Goal: Task Accomplishment & Management: Use online tool/utility

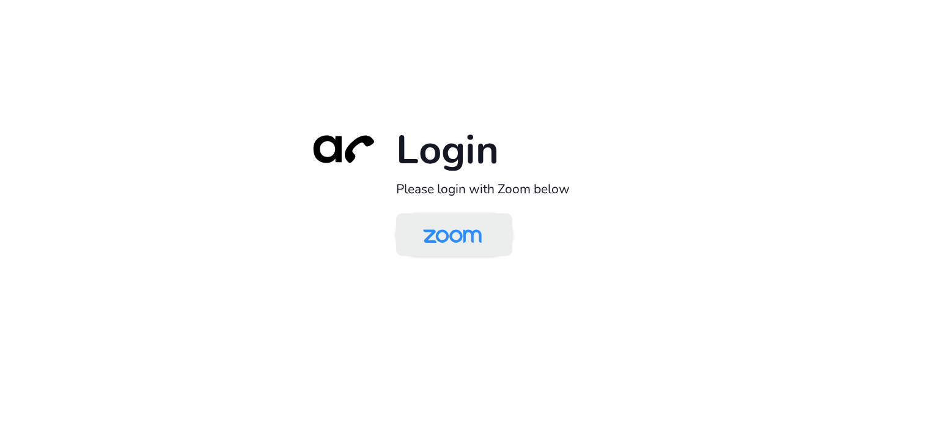
click at [436, 247] on img at bounding box center [452, 236] width 84 height 40
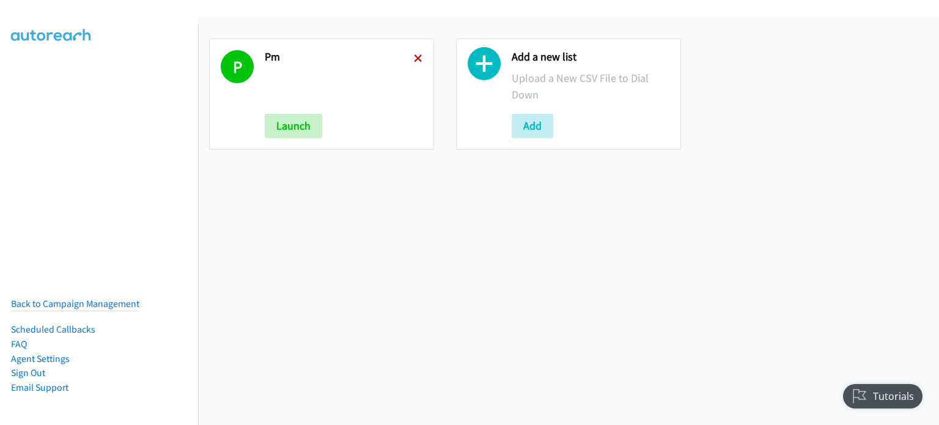
click at [416, 55] on icon at bounding box center [418, 59] width 9 height 9
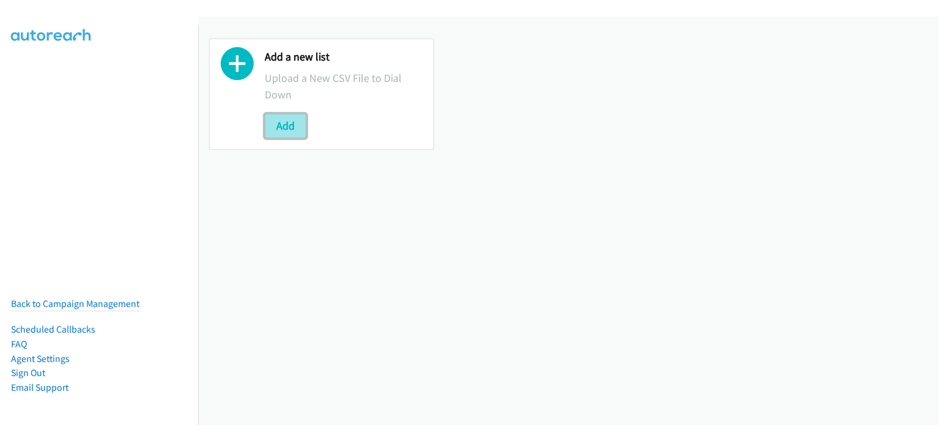
click at [291, 133] on button "Add" at bounding box center [286, 126] width 42 height 24
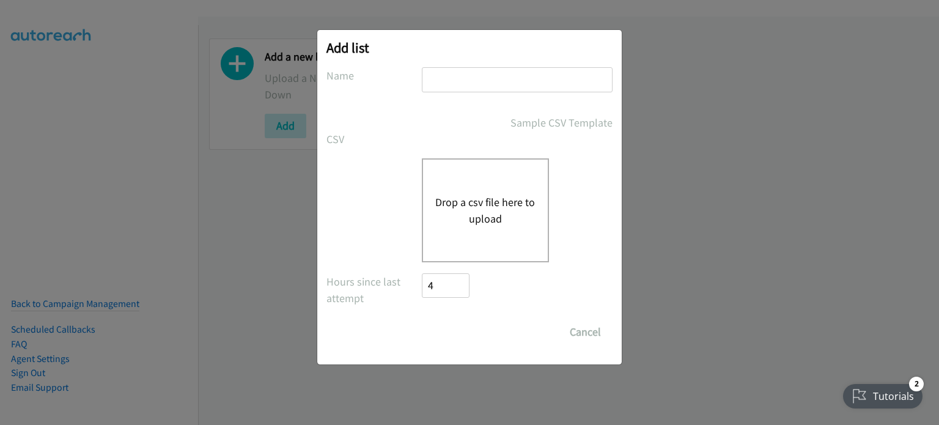
click at [454, 172] on div "Drop a csv file here to upload" at bounding box center [485, 210] width 127 height 104
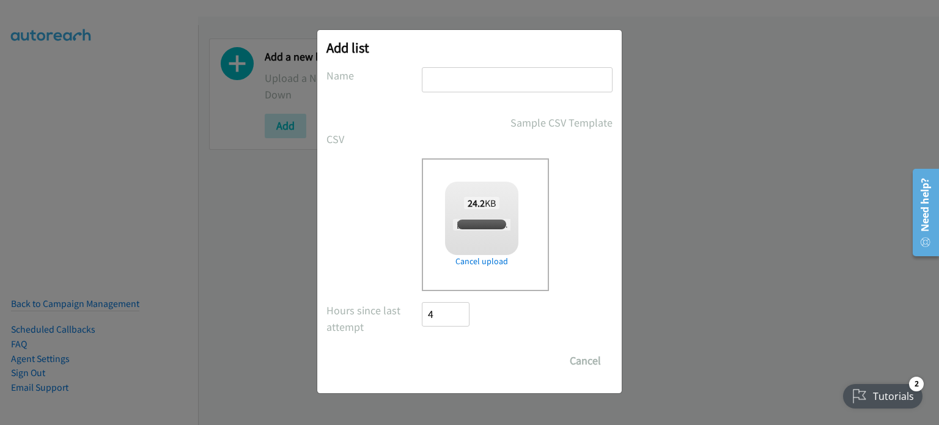
checkbox input "true"
click at [486, 79] on input "text" at bounding box center [517, 79] width 191 height 25
type input "P"
type input "AM"
click at [467, 368] on input "Save List" at bounding box center [454, 361] width 64 height 24
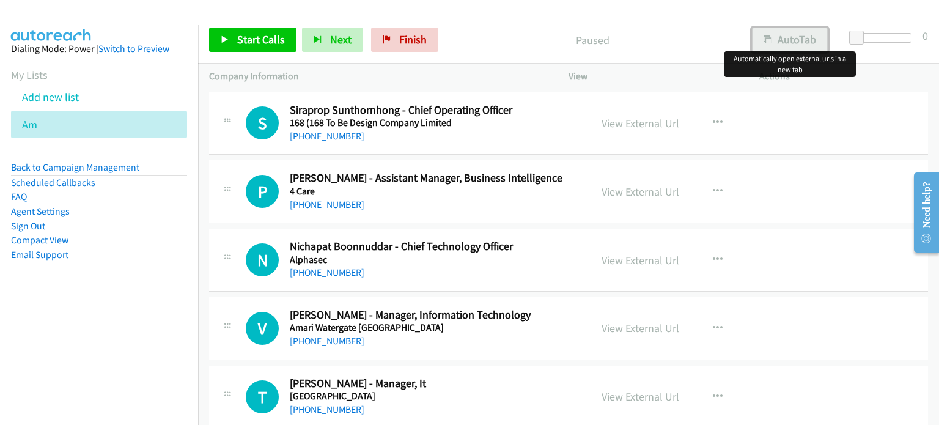
click at [802, 36] on button "AutoTab" at bounding box center [790, 40] width 76 height 24
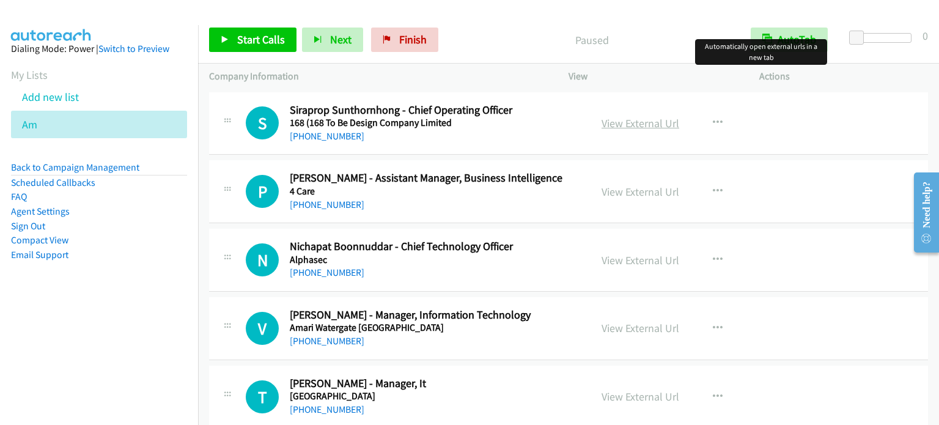
click at [646, 126] on link "View External Url" at bounding box center [641, 123] width 78 height 14
click at [264, 48] on link "Start Calls" at bounding box center [252, 40] width 87 height 24
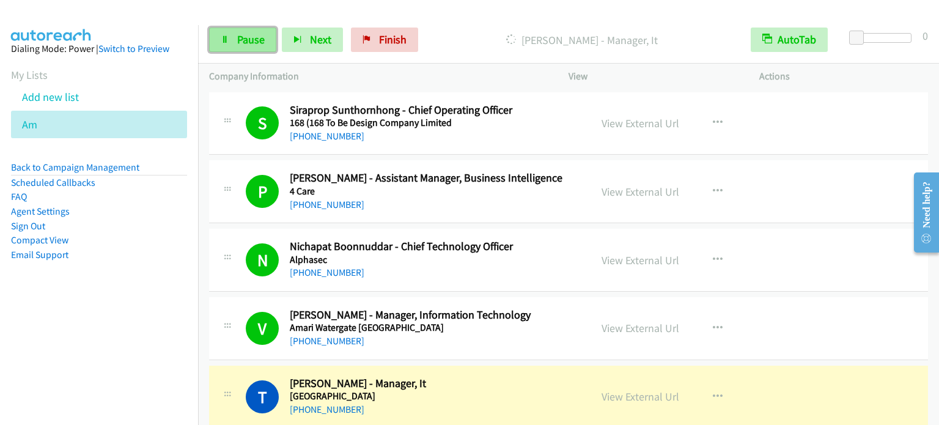
click at [242, 48] on link "Pause" at bounding box center [242, 40] width 67 height 24
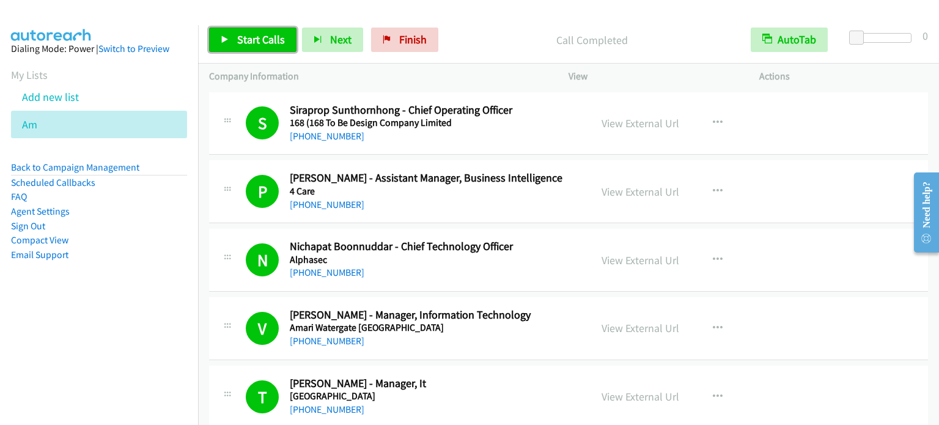
click at [269, 39] on span "Start Calls" at bounding box center [261, 39] width 48 height 14
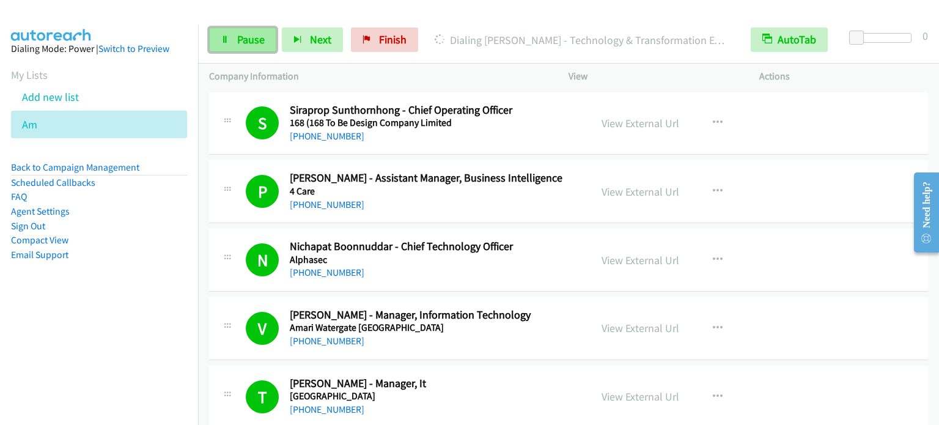
click at [262, 32] on span "Pause" at bounding box center [251, 39] width 28 height 14
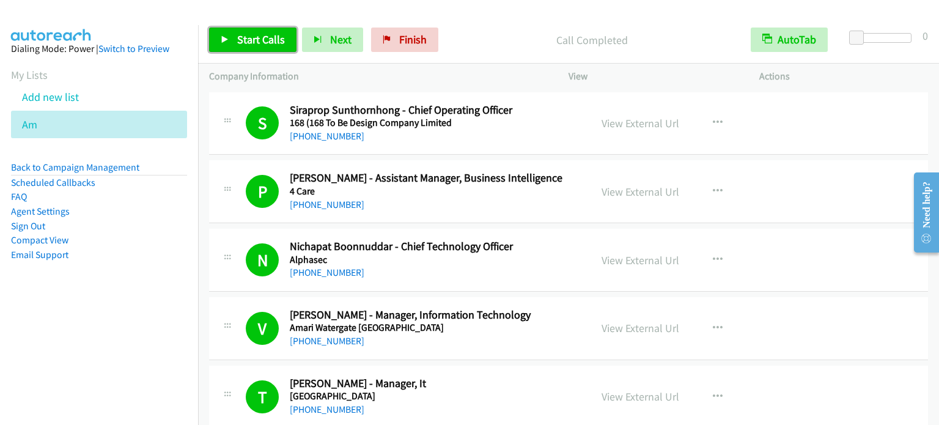
drag, startPoint x: 250, startPoint y: 42, endPoint x: 294, endPoint y: 9, distance: 55.5
click at [250, 42] on span "Start Calls" at bounding box center [261, 39] width 48 height 14
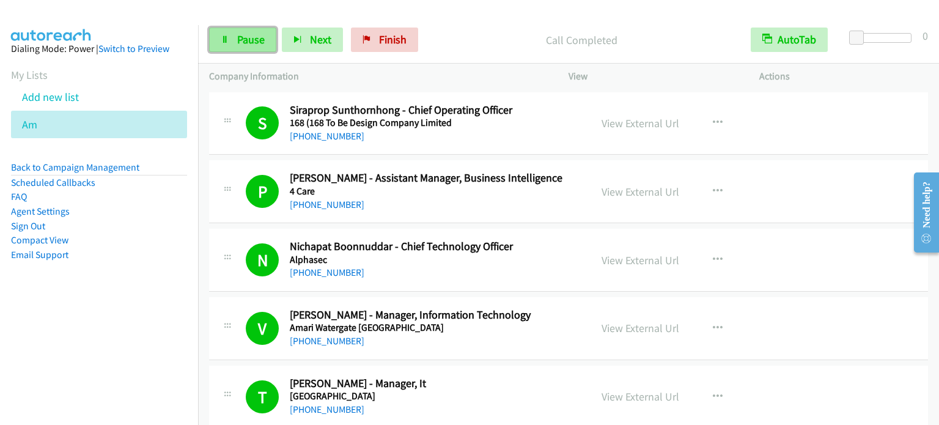
click at [242, 44] on span "Pause" at bounding box center [251, 39] width 28 height 14
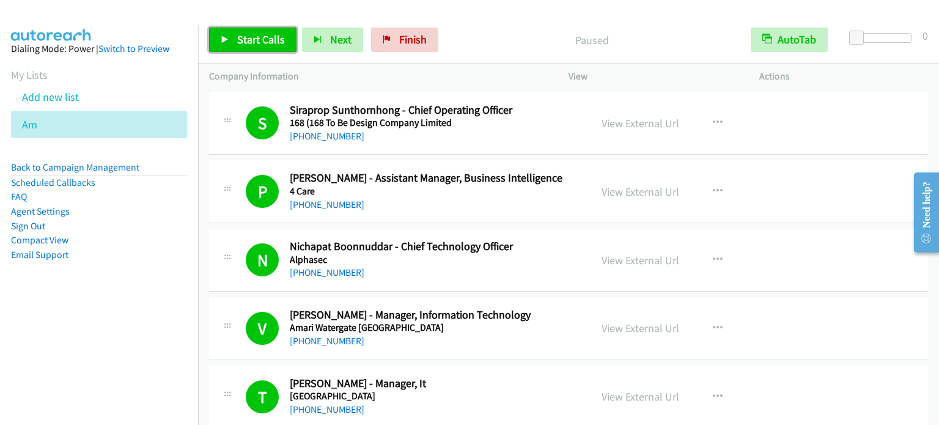
click at [242, 44] on span "Start Calls" at bounding box center [261, 39] width 48 height 14
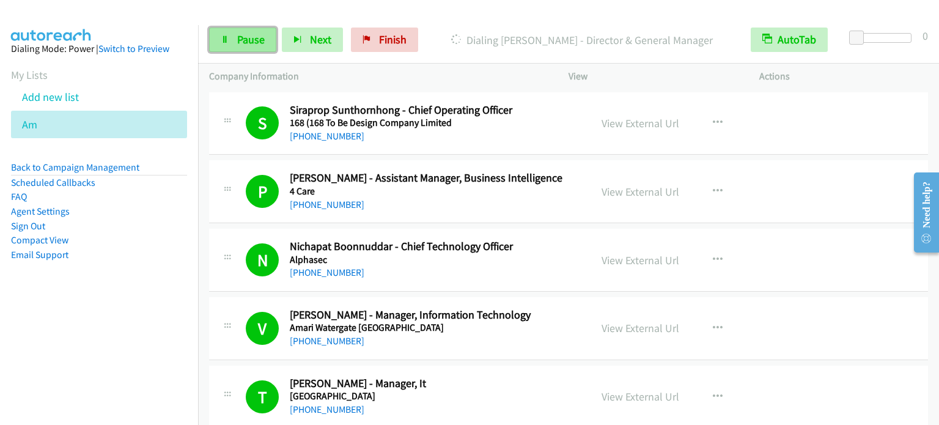
click at [235, 43] on link "Pause" at bounding box center [242, 40] width 67 height 24
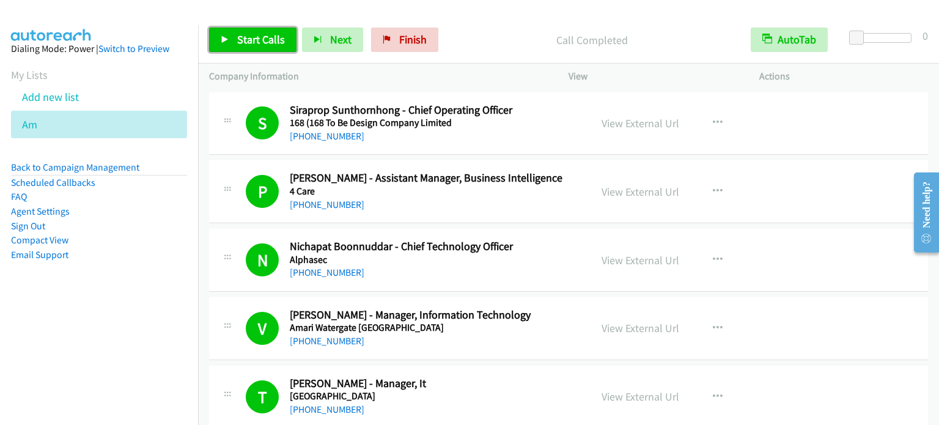
click at [247, 43] on span "Start Calls" at bounding box center [261, 39] width 48 height 14
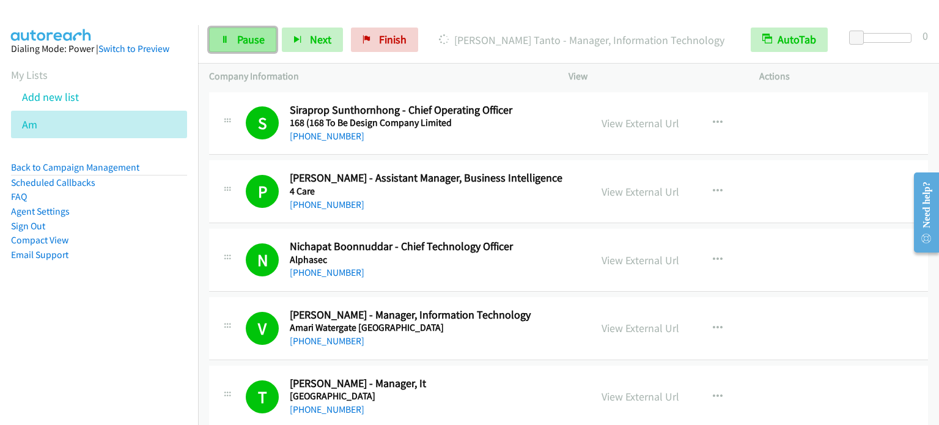
click at [218, 44] on link "Pause" at bounding box center [242, 40] width 67 height 24
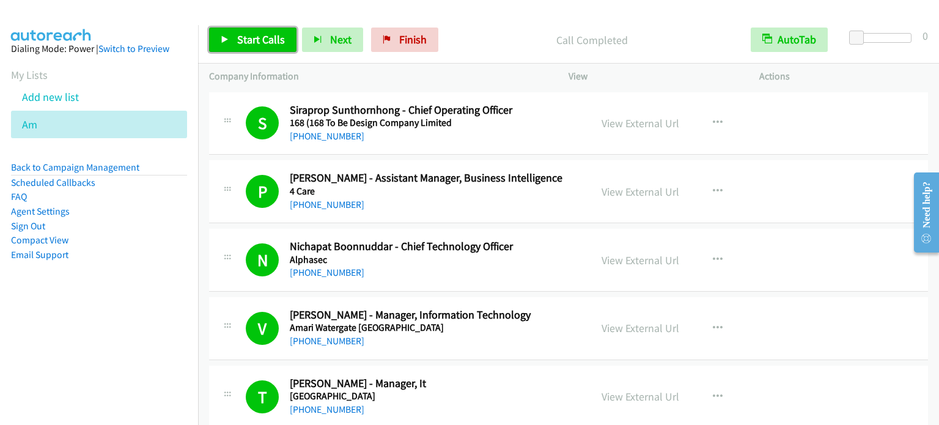
click at [258, 36] on span "Start Calls" at bounding box center [261, 39] width 48 height 14
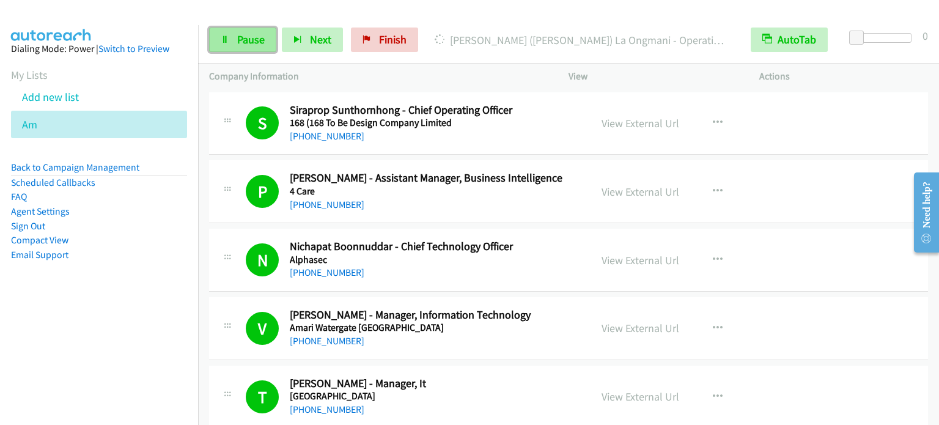
click at [244, 39] on span "Pause" at bounding box center [251, 39] width 28 height 14
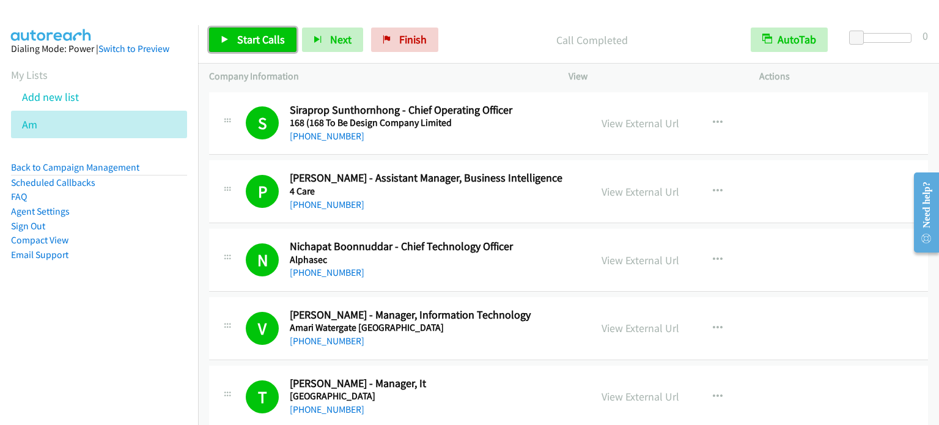
click at [252, 38] on span "Start Calls" at bounding box center [261, 39] width 48 height 14
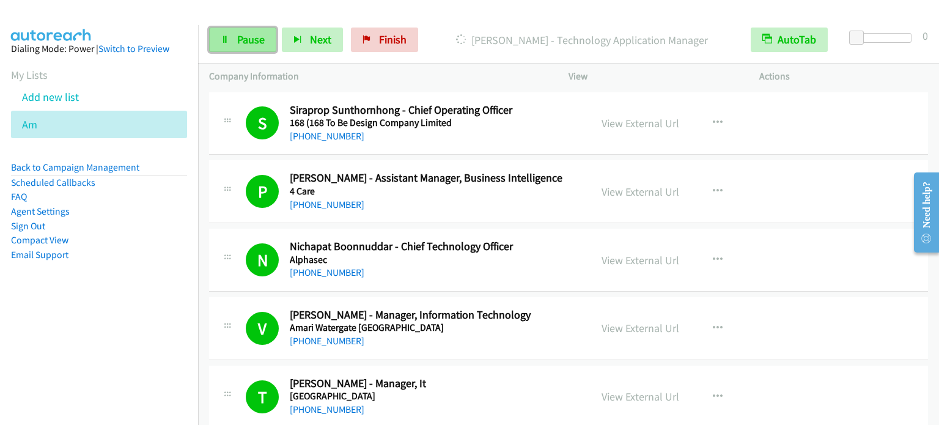
click at [254, 44] on span "Pause" at bounding box center [251, 39] width 28 height 14
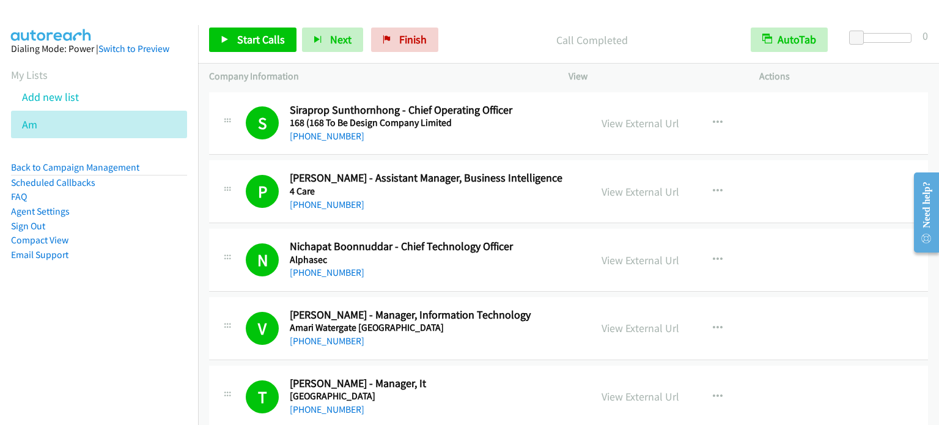
click at [254, 26] on div "Start Calls Pause Next Finish Call Completed AutoTab AutoTab 0" at bounding box center [568, 40] width 741 height 47
click at [262, 43] on span "Start Calls" at bounding box center [261, 39] width 48 height 14
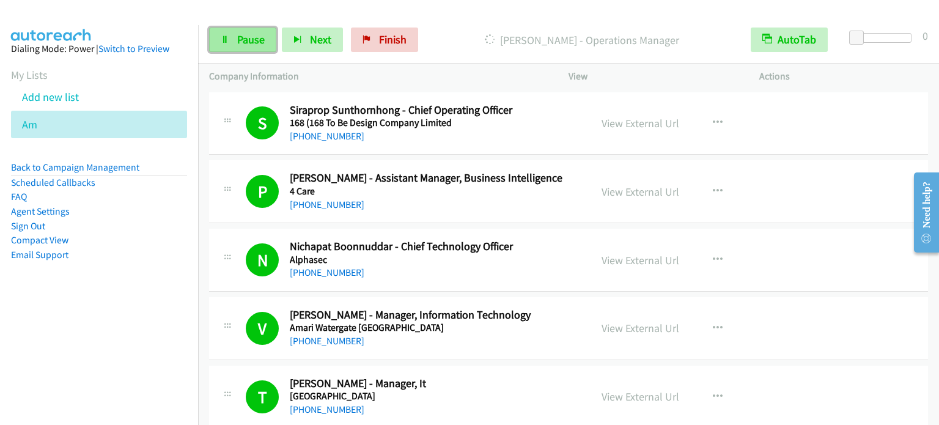
click at [252, 36] on span "Pause" at bounding box center [251, 39] width 28 height 14
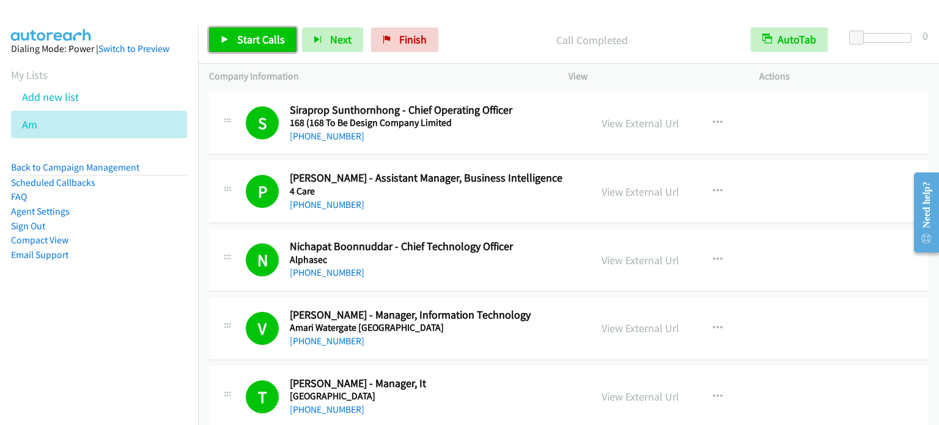
click at [238, 35] on span "Start Calls" at bounding box center [261, 39] width 48 height 14
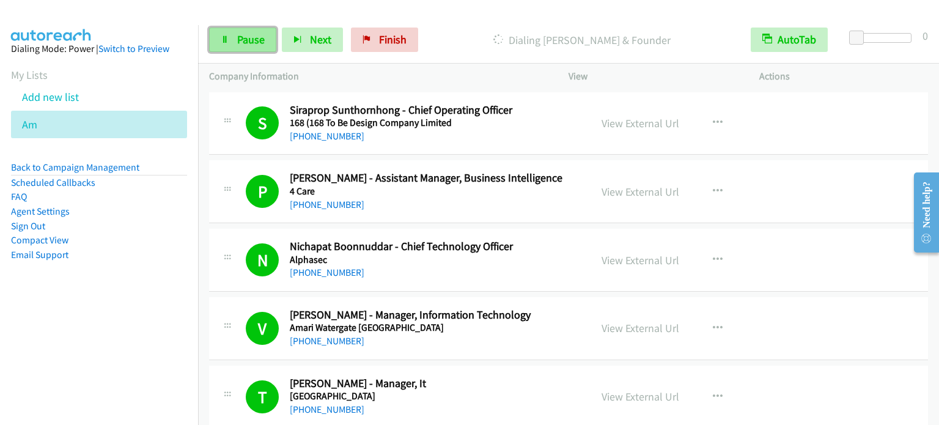
click at [240, 41] on span "Pause" at bounding box center [251, 39] width 28 height 14
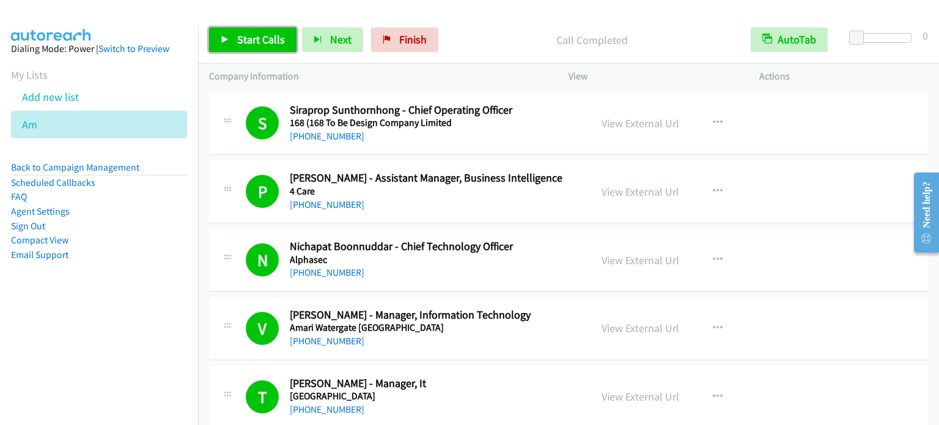
click at [261, 34] on span "Start Calls" at bounding box center [261, 39] width 48 height 14
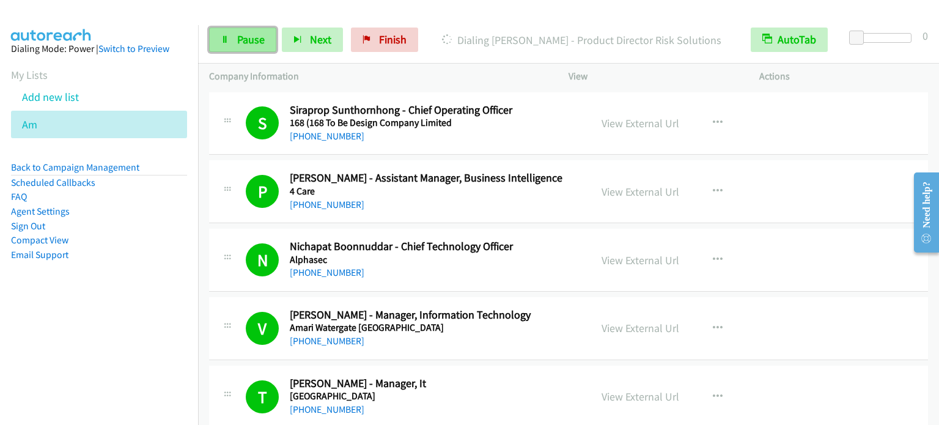
click at [248, 34] on span "Pause" at bounding box center [251, 39] width 28 height 14
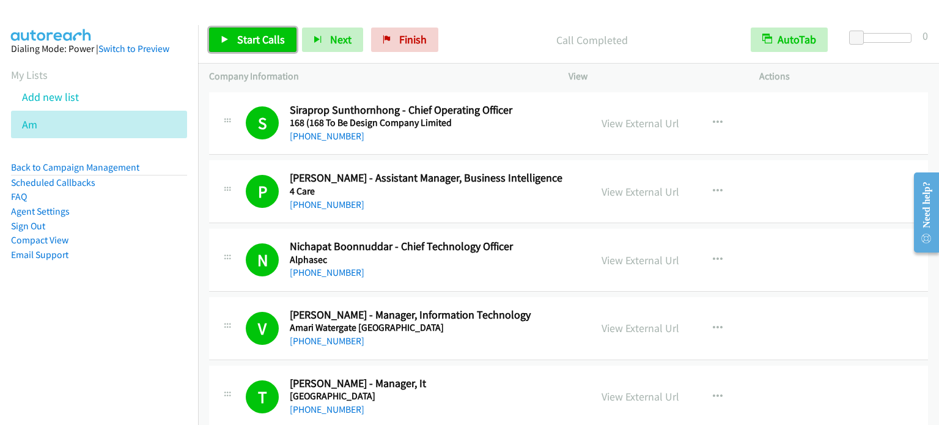
click at [254, 39] on span "Start Calls" at bounding box center [261, 39] width 48 height 14
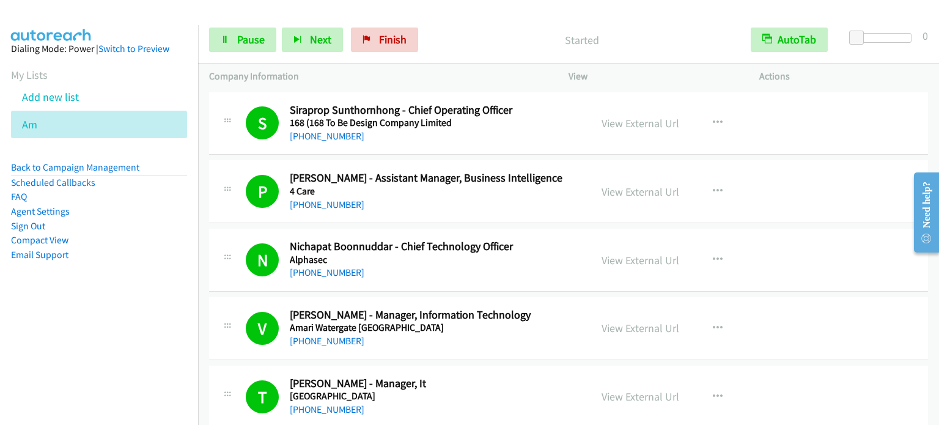
drag, startPoint x: 57, startPoint y: 318, endPoint x: 71, endPoint y: 301, distance: 21.8
click at [57, 318] on nav "Dialing Mode: Power | Switch to Preview My Lists Add new list Am Back to Campai…" at bounding box center [99, 237] width 199 height 425
click at [243, 41] on span "Pause" at bounding box center [251, 39] width 28 height 14
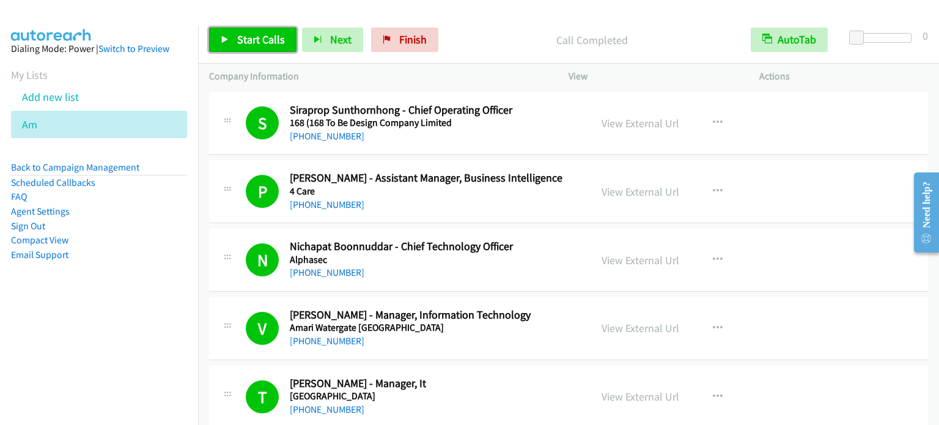
click at [265, 42] on span "Start Calls" at bounding box center [261, 39] width 48 height 14
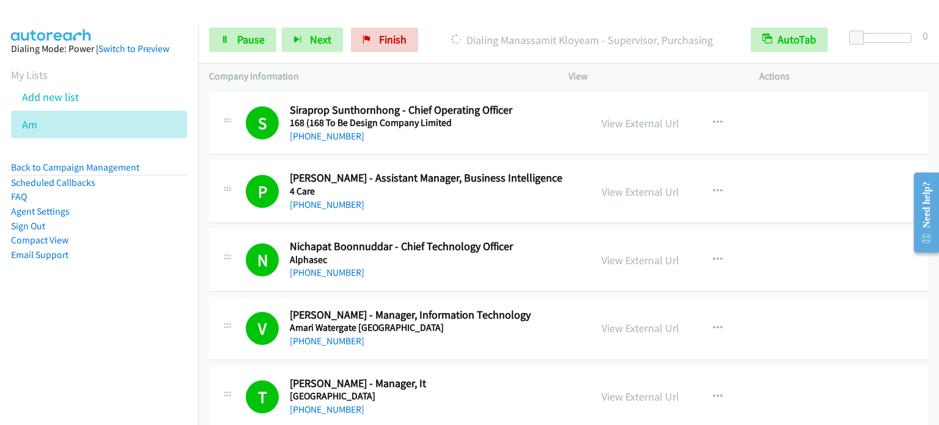
click at [159, 305] on aside "Dialing Mode: Power | Switch to Preview My Lists Add new list Am Back to Campai…" at bounding box center [99, 171] width 198 height 292
click at [240, 43] on span "Pause" at bounding box center [251, 39] width 28 height 14
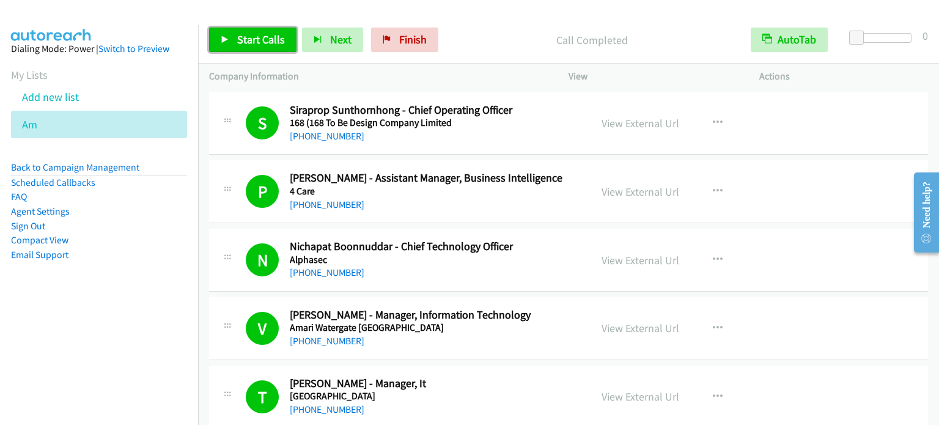
click at [252, 48] on link "Start Calls" at bounding box center [252, 40] width 87 height 24
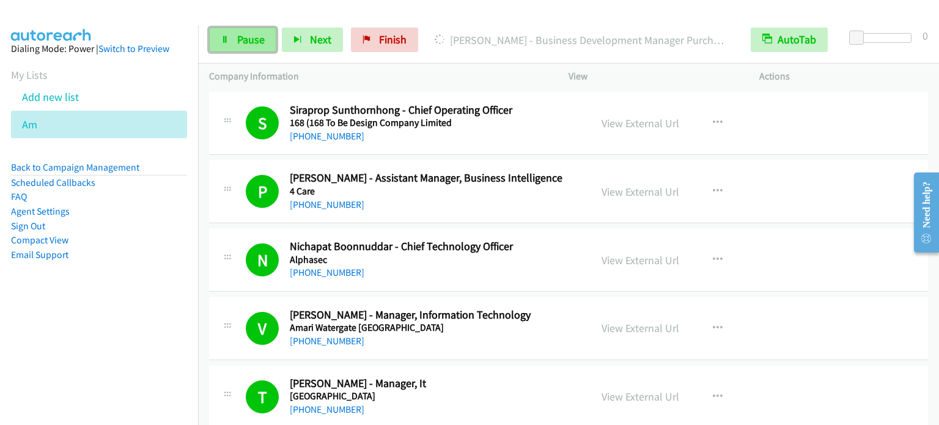
click at [237, 37] on span "Pause" at bounding box center [251, 39] width 28 height 14
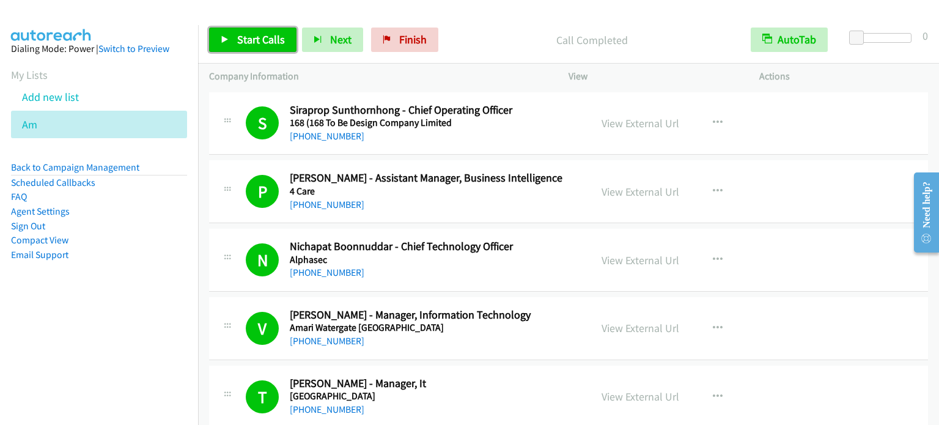
click at [235, 42] on link "Start Calls" at bounding box center [252, 40] width 87 height 24
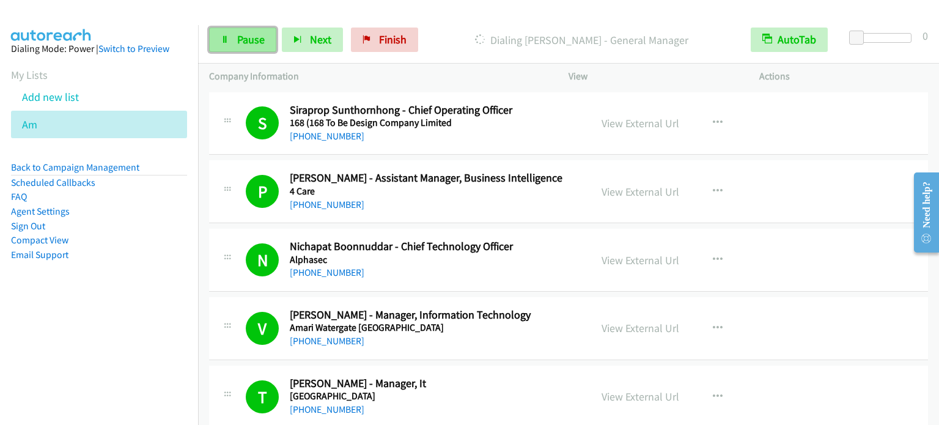
click at [250, 31] on link "Pause" at bounding box center [242, 40] width 67 height 24
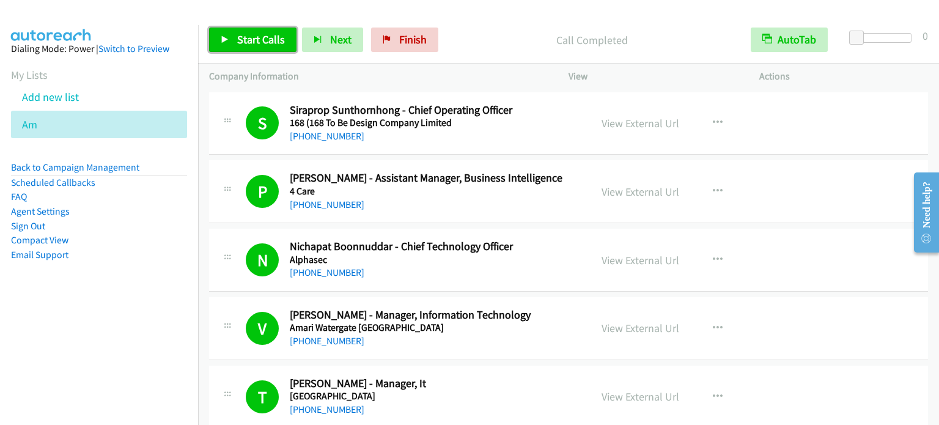
click at [251, 34] on span "Start Calls" at bounding box center [261, 39] width 48 height 14
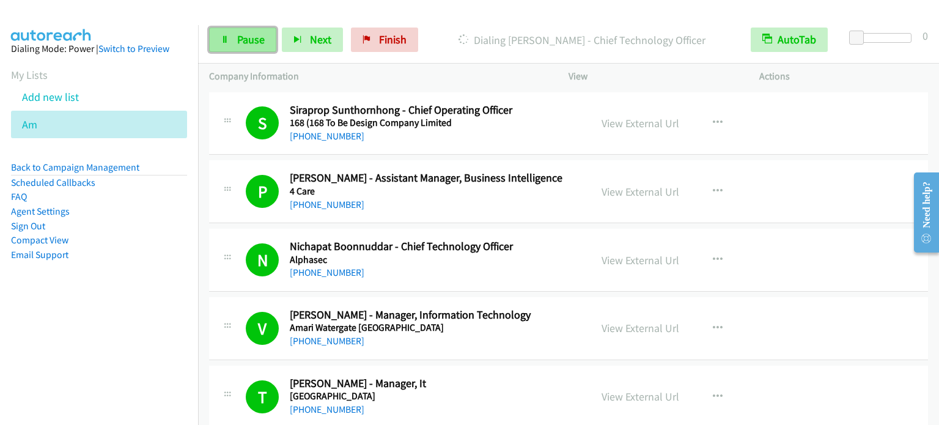
click at [254, 42] on span "Pause" at bounding box center [251, 39] width 28 height 14
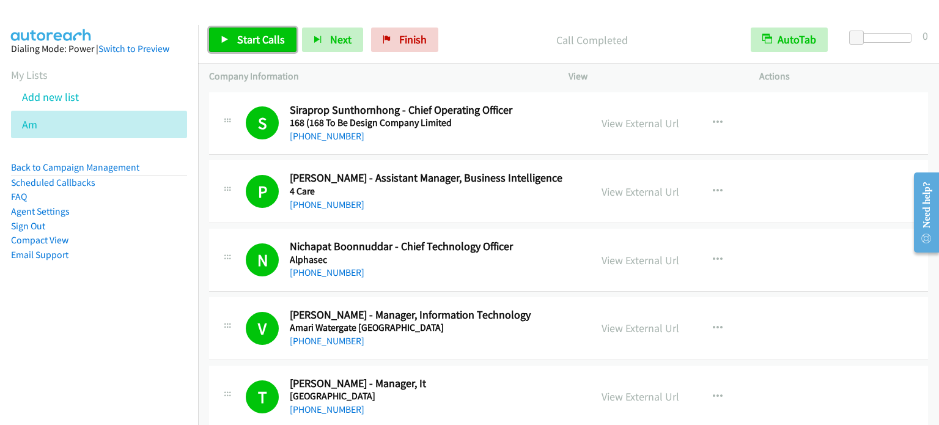
click at [237, 40] on span "Start Calls" at bounding box center [261, 39] width 48 height 14
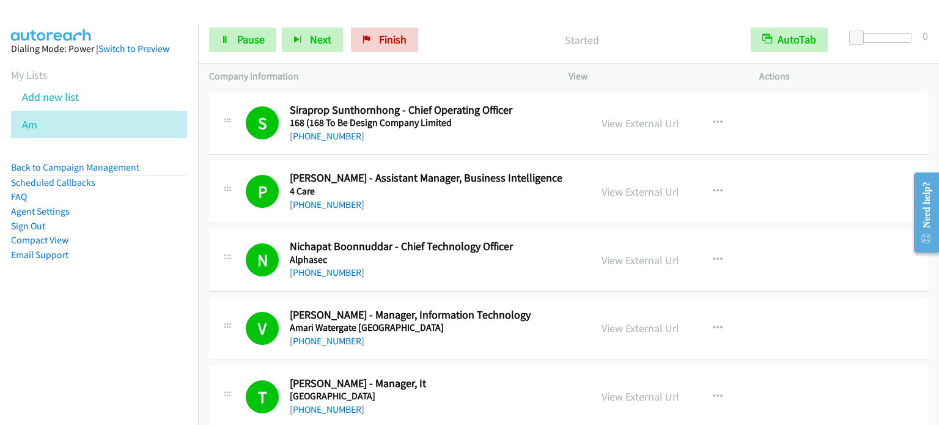
drag, startPoint x: 68, startPoint y: 319, endPoint x: 102, endPoint y: 260, distance: 67.4
click at [71, 318] on nav "Dialing Mode: Power | Switch to Preview My Lists Add new list Am Back to Campai…" at bounding box center [99, 237] width 199 height 425
click at [237, 40] on span "Pause" at bounding box center [251, 39] width 28 height 14
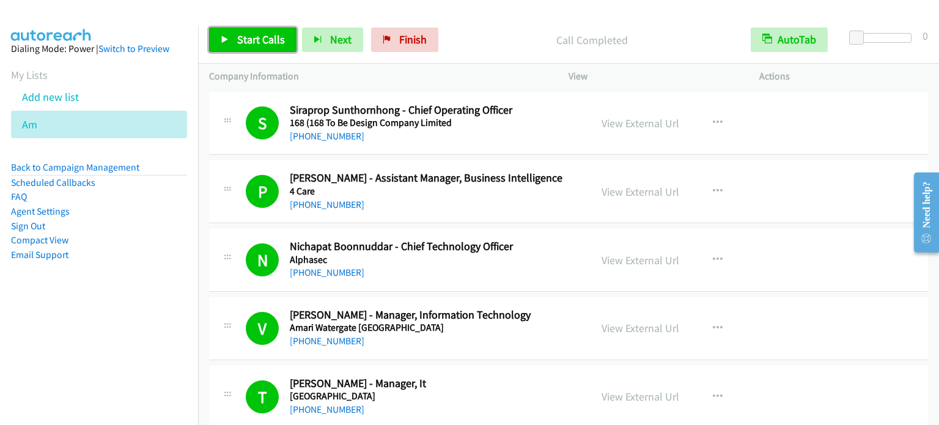
click at [243, 34] on span "Start Calls" at bounding box center [261, 39] width 48 height 14
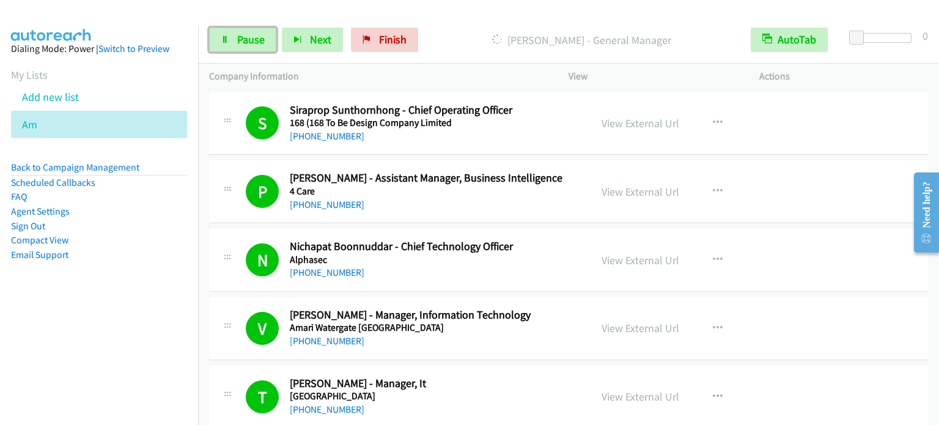
drag, startPoint x: 227, startPoint y: 41, endPoint x: 241, endPoint y: 9, distance: 34.8
click at [228, 41] on icon at bounding box center [225, 40] width 9 height 9
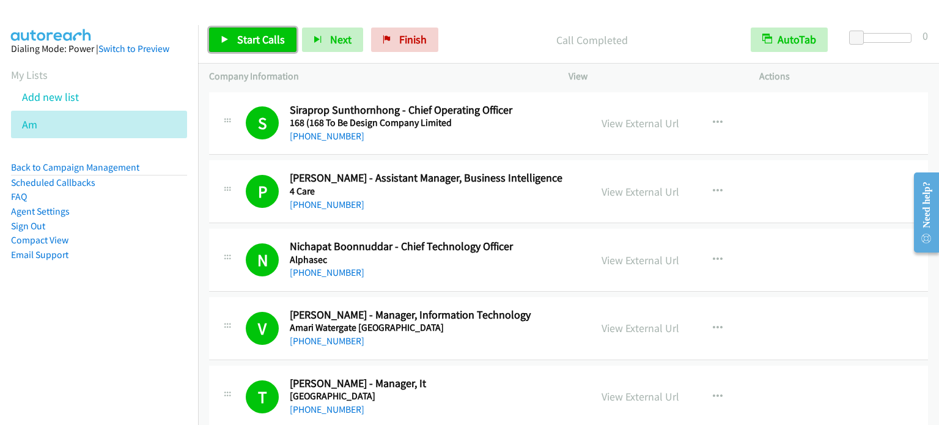
click at [244, 45] on span "Start Calls" at bounding box center [261, 39] width 48 height 14
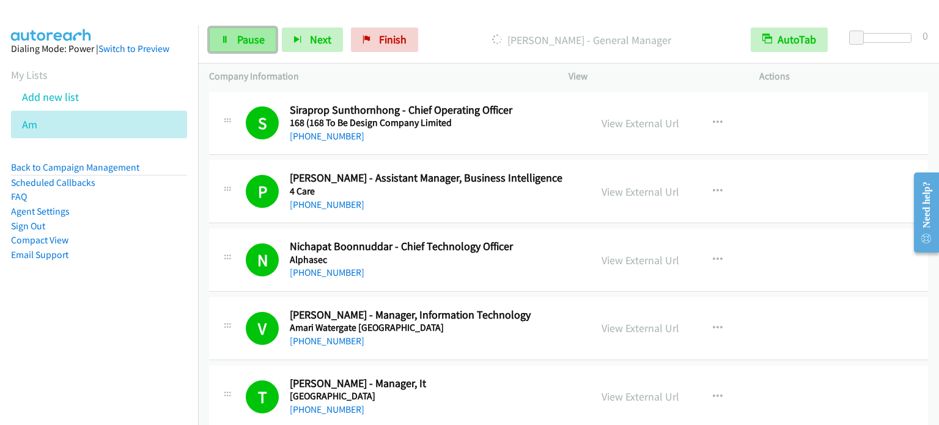
click at [237, 44] on span "Pause" at bounding box center [251, 39] width 28 height 14
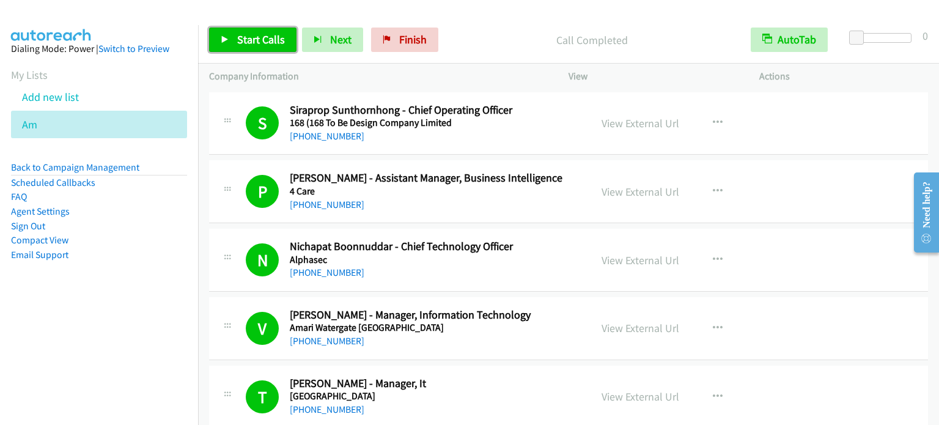
click at [241, 45] on span "Start Calls" at bounding box center [261, 39] width 48 height 14
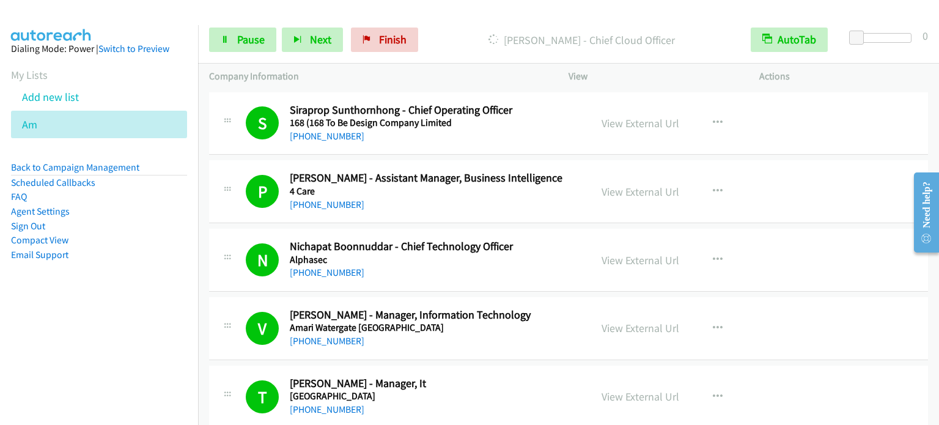
click at [143, 306] on aside "Dialing Mode: Power | Switch to Preview My Lists Add new list Am Back to Campai…" at bounding box center [99, 171] width 198 height 292
click at [110, 324] on nav "Dialing Mode: Power | Switch to Preview My Lists Add new list Am Back to Campai…" at bounding box center [99, 237] width 199 height 425
click at [254, 42] on span "Pause" at bounding box center [251, 39] width 28 height 14
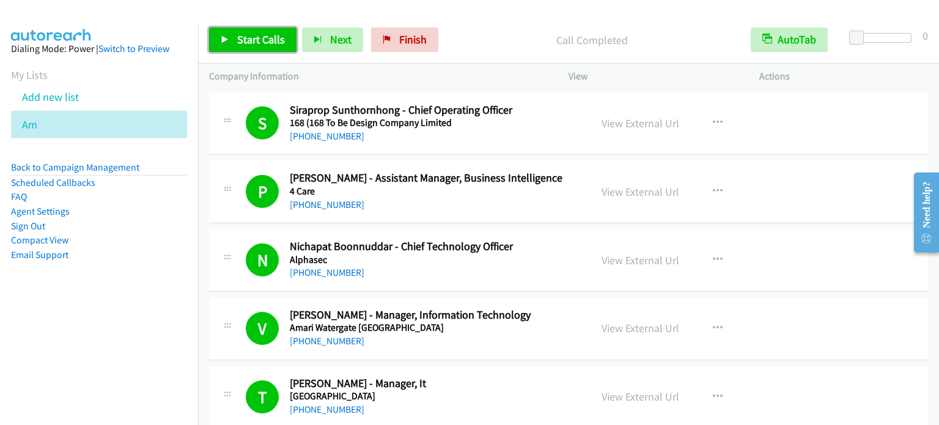
click at [247, 34] on span "Start Calls" at bounding box center [261, 39] width 48 height 14
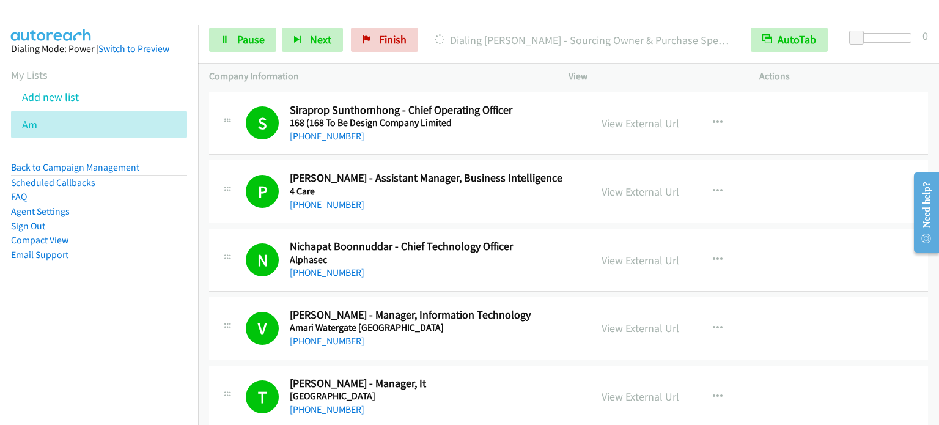
click at [125, 322] on nav "Dialing Mode: Power | Switch to Preview My Lists Add new list Am Back to Campai…" at bounding box center [99, 237] width 199 height 425
click at [228, 38] on icon at bounding box center [225, 40] width 9 height 9
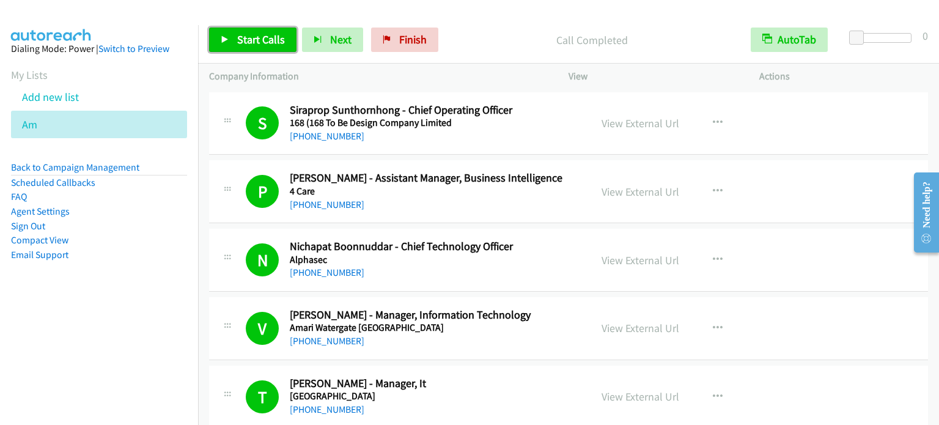
click at [252, 36] on span "Start Calls" at bounding box center [261, 39] width 48 height 14
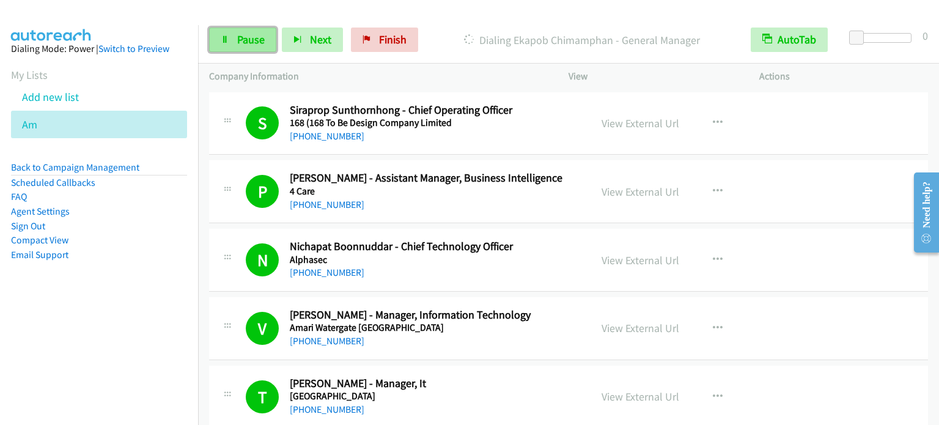
click at [243, 42] on span "Pause" at bounding box center [251, 39] width 28 height 14
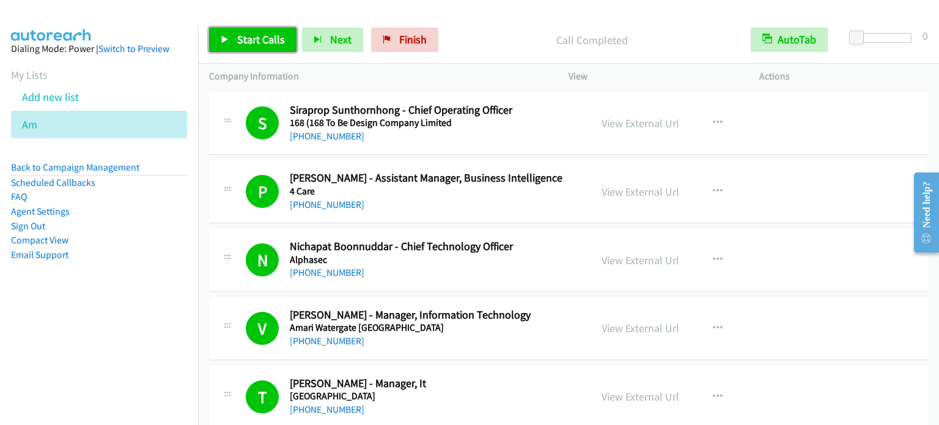
click at [242, 39] on span "Start Calls" at bounding box center [261, 39] width 48 height 14
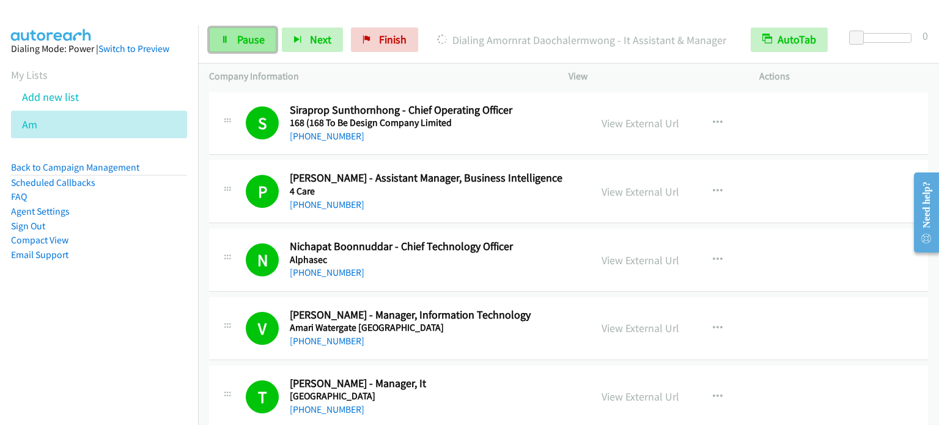
click at [242, 39] on span "Pause" at bounding box center [251, 39] width 28 height 14
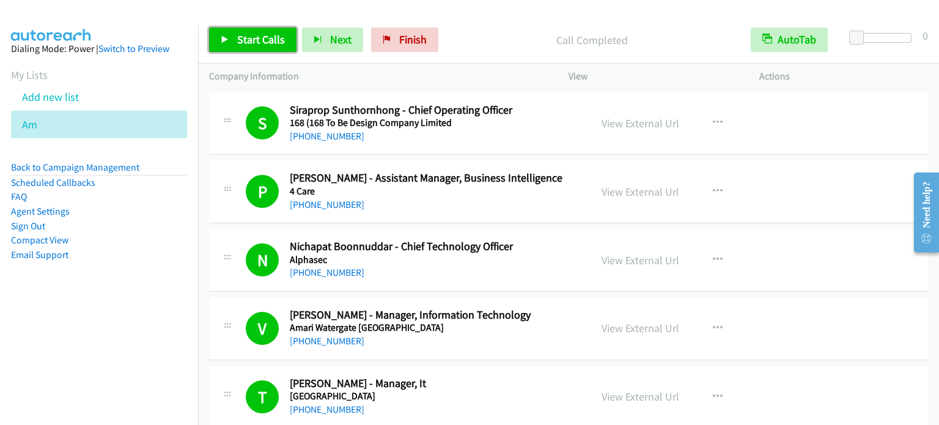
click at [279, 39] on span "Start Calls" at bounding box center [261, 39] width 48 height 14
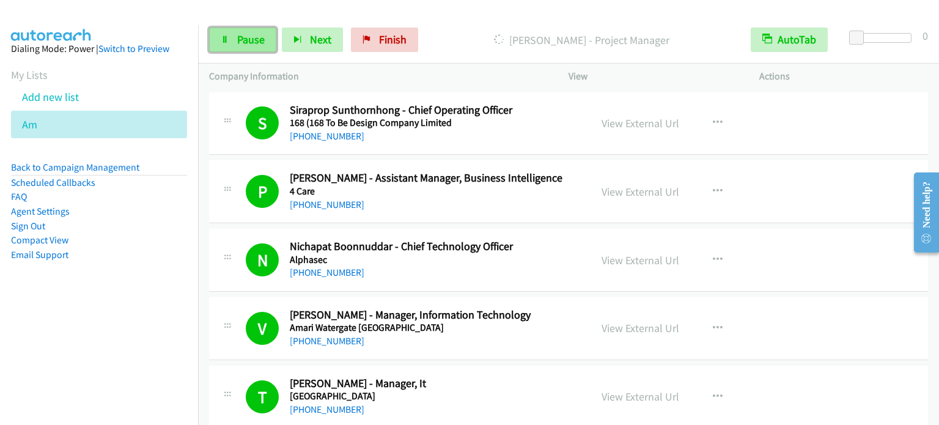
click at [235, 46] on link "Pause" at bounding box center [242, 40] width 67 height 24
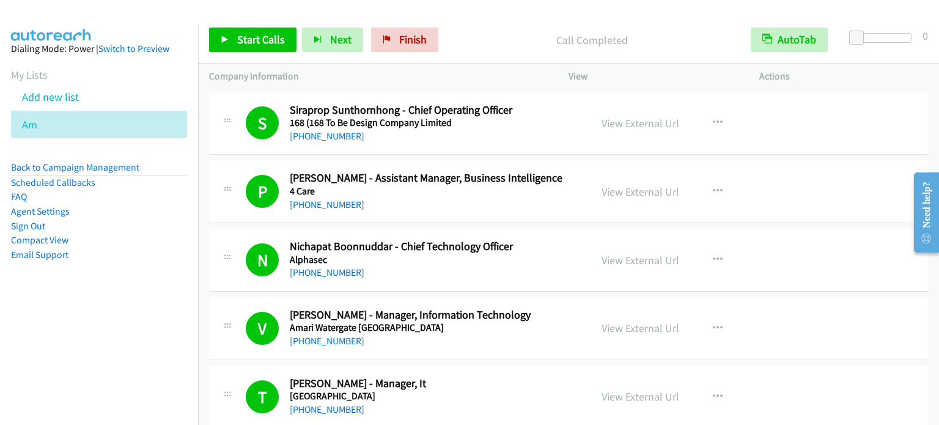
drag, startPoint x: 65, startPoint y: 267, endPoint x: 198, endPoint y: 131, distance: 189.9
click at [66, 267] on aside "Dialing Mode: Power | Switch to Preview My Lists Add new list Am Back to Campai…" at bounding box center [99, 171] width 198 height 292
click at [265, 41] on span "Start Calls" at bounding box center [261, 39] width 48 height 14
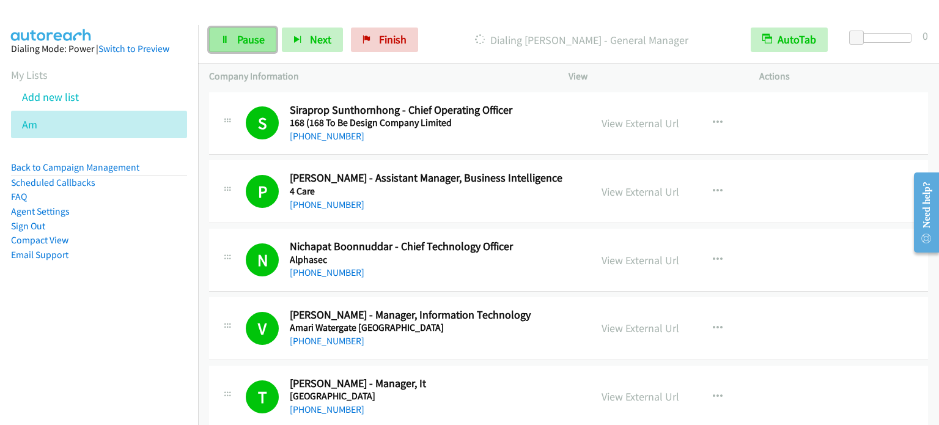
click at [245, 45] on span "Pause" at bounding box center [251, 39] width 28 height 14
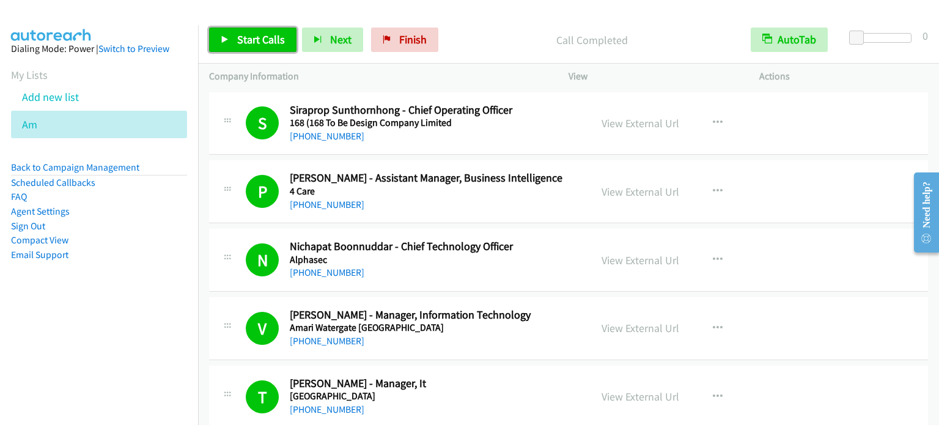
click at [259, 40] on span "Start Calls" at bounding box center [261, 39] width 48 height 14
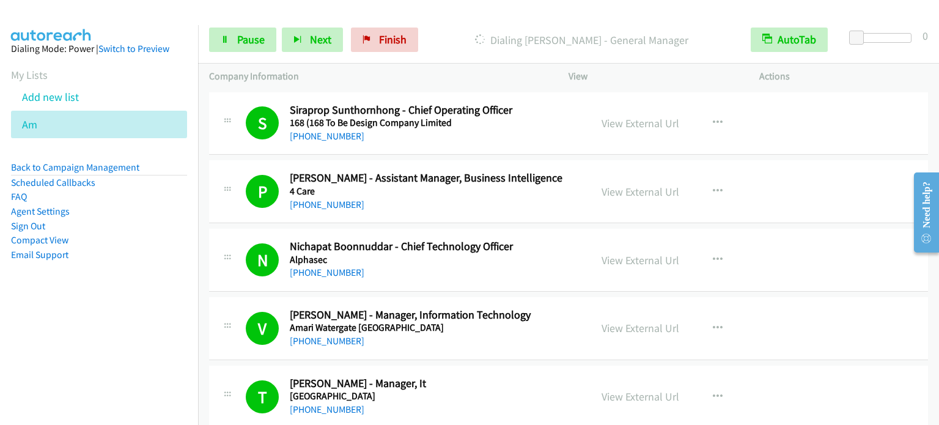
click at [135, 304] on aside "Dialing Mode: Power | Switch to Preview My Lists Add new list Am Back to Campai…" at bounding box center [99, 171] width 198 height 292
click at [242, 41] on span "Pause" at bounding box center [251, 39] width 28 height 14
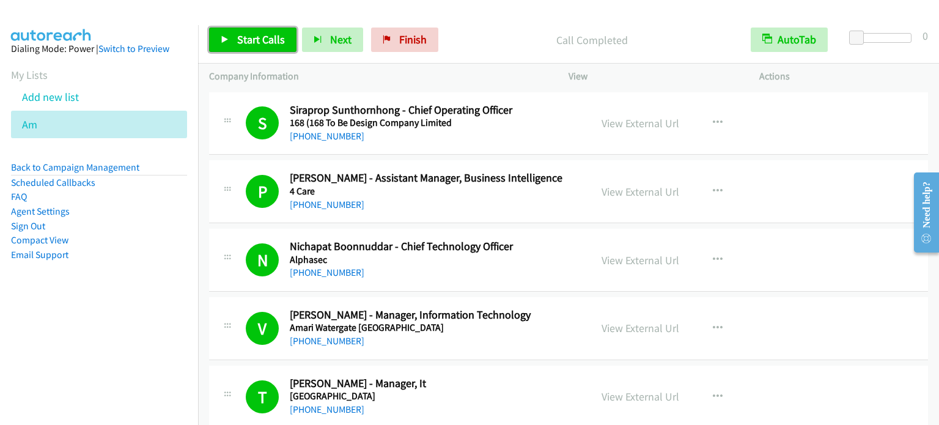
click at [267, 39] on span "Start Calls" at bounding box center [261, 39] width 48 height 14
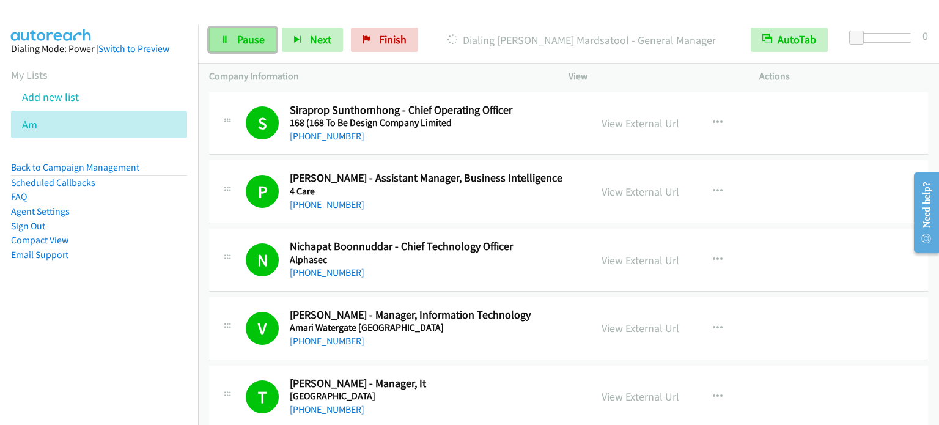
click at [246, 38] on span "Pause" at bounding box center [251, 39] width 28 height 14
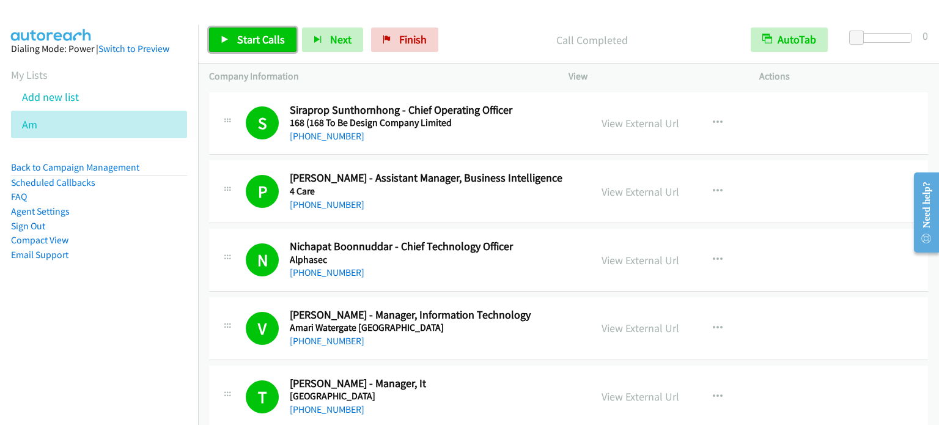
click at [256, 42] on span "Start Calls" at bounding box center [261, 39] width 48 height 14
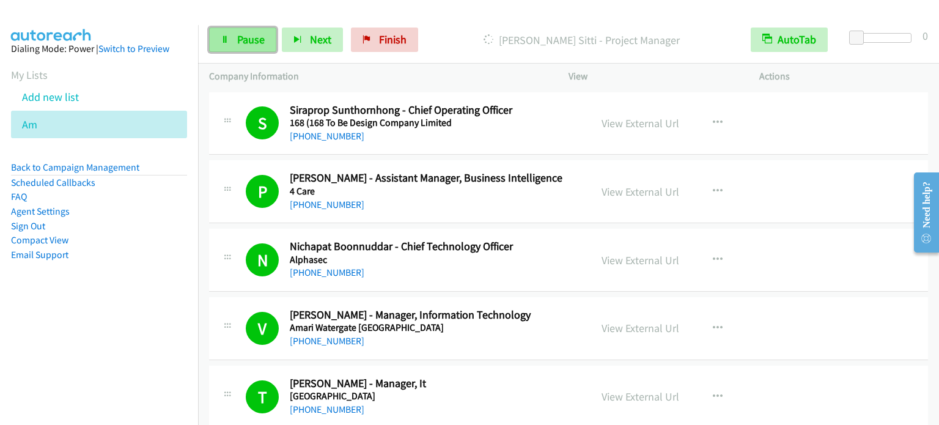
click at [257, 36] on span "Pause" at bounding box center [251, 39] width 28 height 14
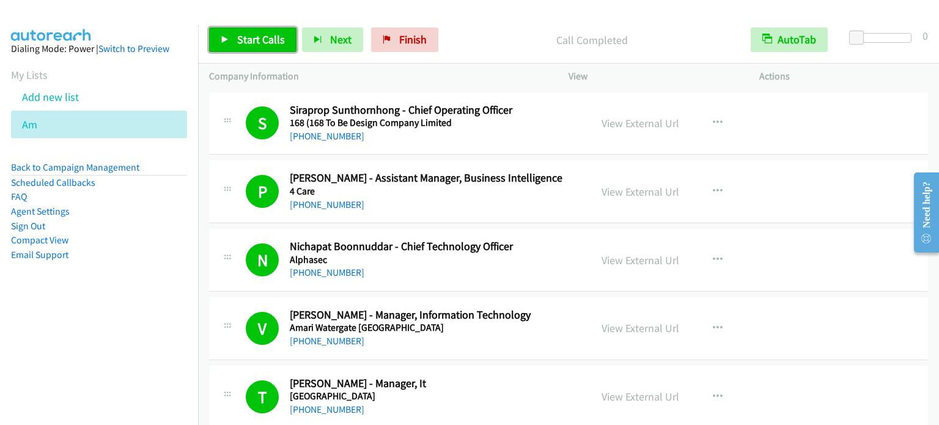
click at [257, 48] on link "Start Calls" at bounding box center [252, 40] width 87 height 24
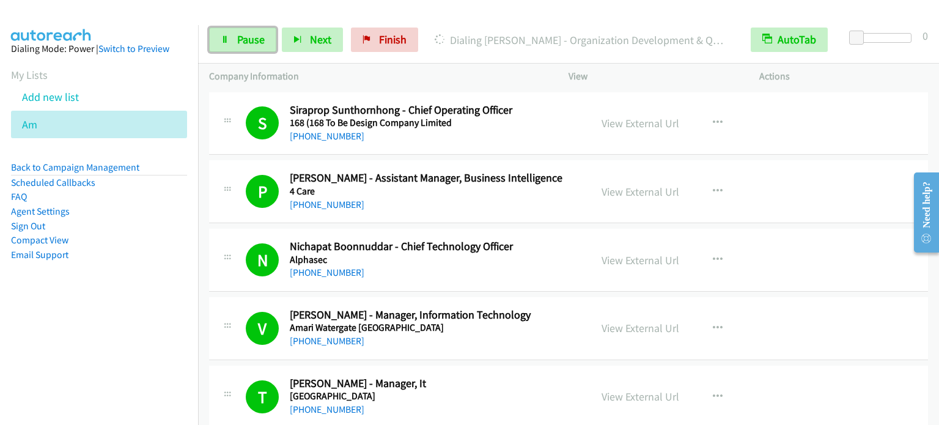
drag, startPoint x: 242, startPoint y: 43, endPoint x: 274, endPoint y: 73, distance: 43.7
click at [242, 43] on span "Pause" at bounding box center [251, 39] width 28 height 14
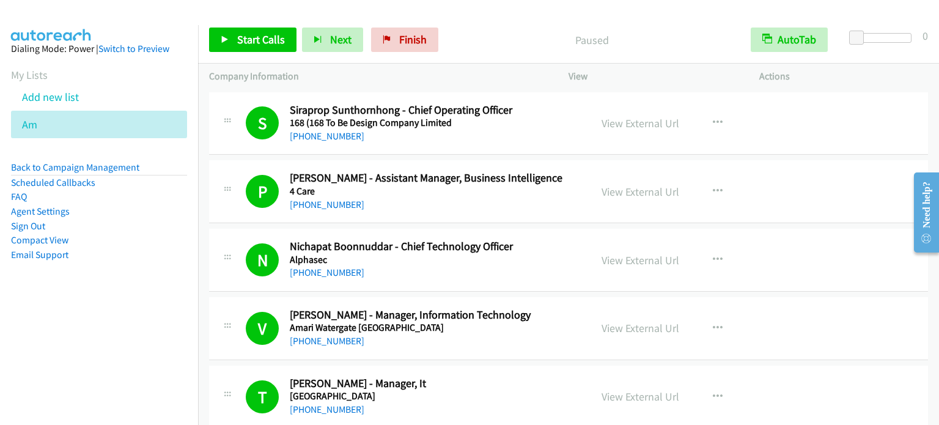
drag, startPoint x: 109, startPoint y: 367, endPoint x: 163, endPoint y: 276, distance: 105.8
click at [109, 367] on nav "Dialing Mode: Power | Switch to Preview My Lists Add new list Am Back to Campai…" at bounding box center [99, 237] width 199 height 425
click at [256, 46] on span "Start Calls" at bounding box center [261, 39] width 48 height 14
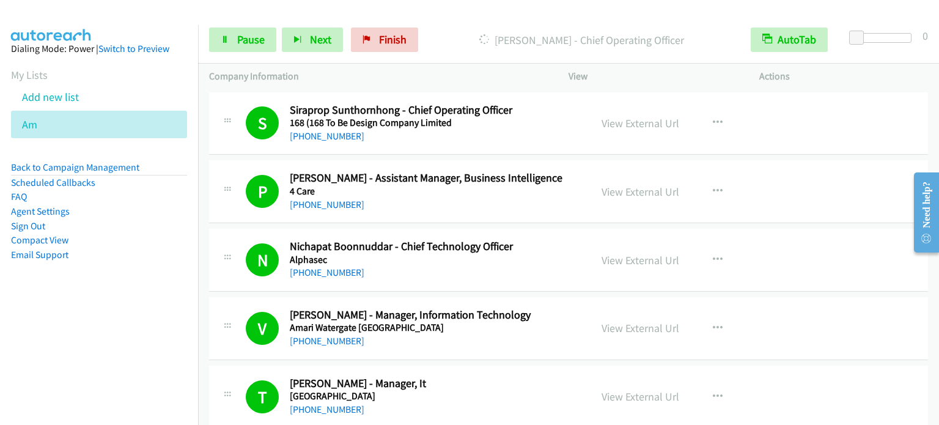
click at [253, 55] on div "Start Calls Pause Next Finish [PERSON_NAME] - Chief Operating Officer AutoTab A…" at bounding box center [568, 40] width 741 height 47
click at [249, 45] on span "Pause" at bounding box center [251, 39] width 28 height 14
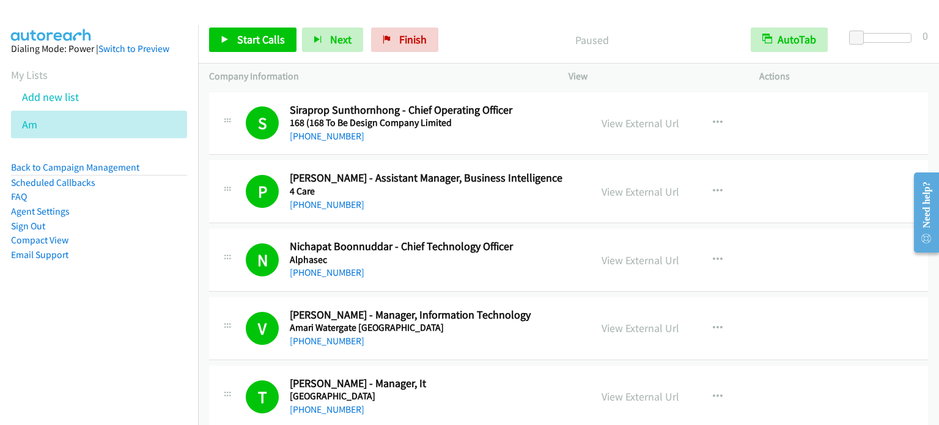
click at [490, 25] on div "Start Calls Pause Next Finish Paused AutoTab AutoTab 0" at bounding box center [568, 40] width 741 height 47
click at [83, 361] on nav "Dialing Mode: Power | Switch to Preview My Lists Add new list Am Back to Campai…" at bounding box center [99, 237] width 199 height 425
click at [250, 43] on span "Start Calls" at bounding box center [261, 39] width 48 height 14
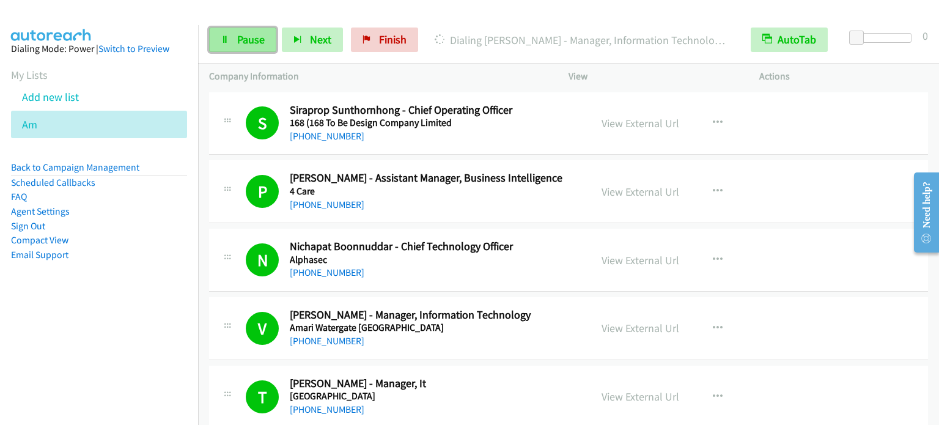
click at [239, 48] on link "Pause" at bounding box center [242, 40] width 67 height 24
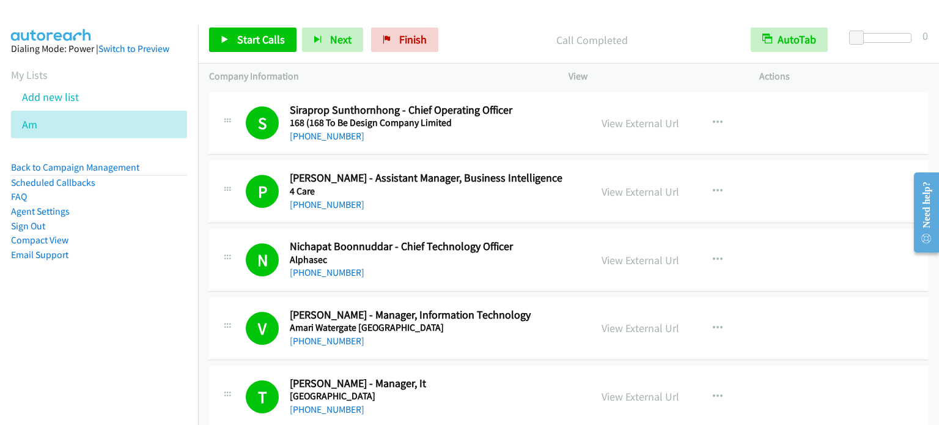
click at [164, 299] on aside "Dialing Mode: Power | Switch to Preview My Lists Add new list Am Back to Campai…" at bounding box center [99, 171] width 198 height 292
click at [261, 31] on link "Start Calls" at bounding box center [252, 40] width 87 height 24
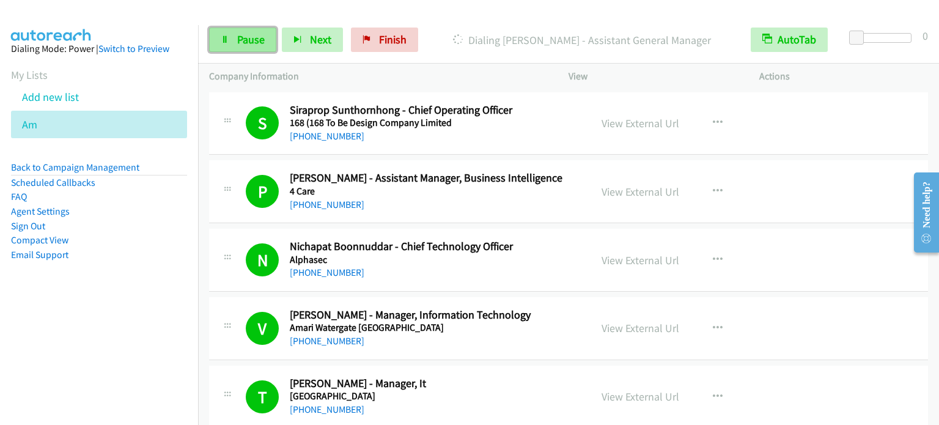
click at [251, 34] on span "Pause" at bounding box center [251, 39] width 28 height 14
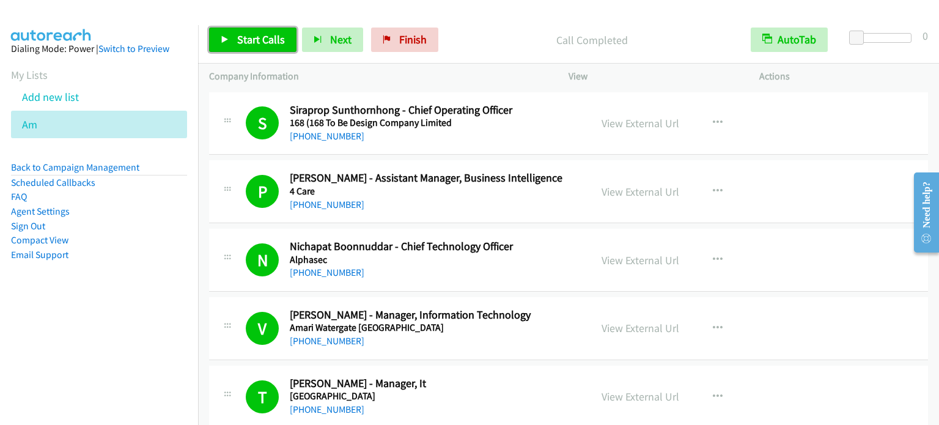
drag, startPoint x: 257, startPoint y: 38, endPoint x: 315, endPoint y: 7, distance: 65.9
click at [257, 38] on span "Start Calls" at bounding box center [261, 39] width 48 height 14
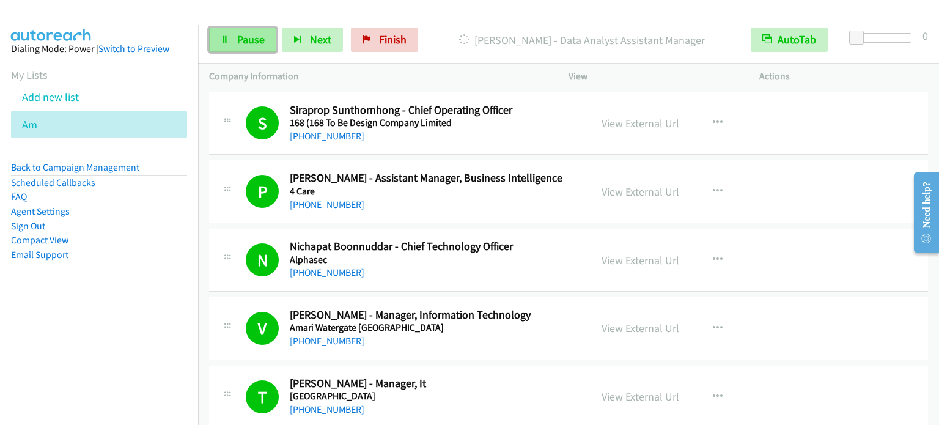
click at [247, 39] on span "Pause" at bounding box center [251, 39] width 28 height 14
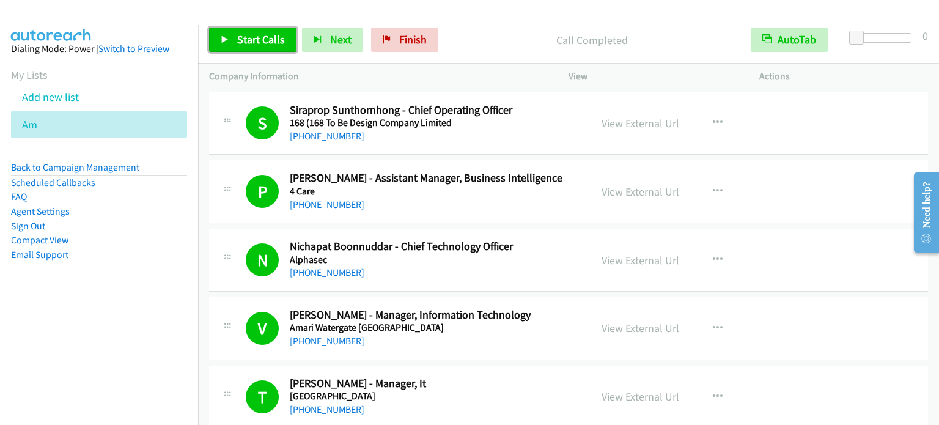
click at [267, 36] on span "Start Calls" at bounding box center [261, 39] width 48 height 14
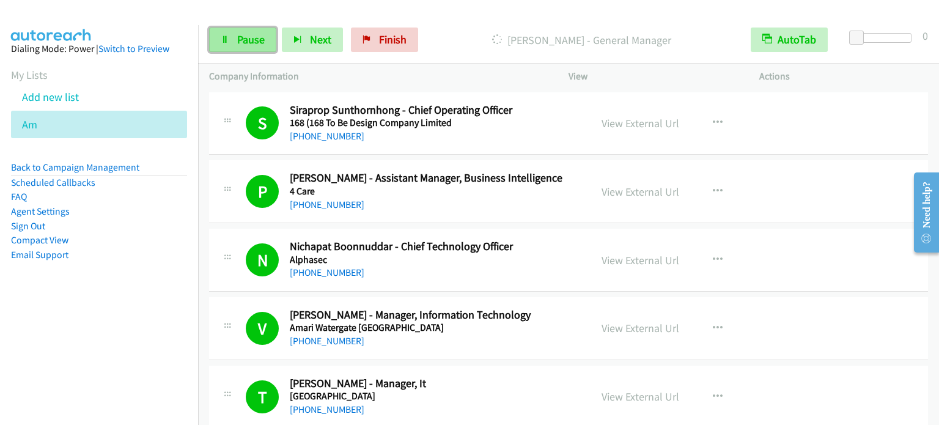
click at [255, 39] on span "Pause" at bounding box center [251, 39] width 28 height 14
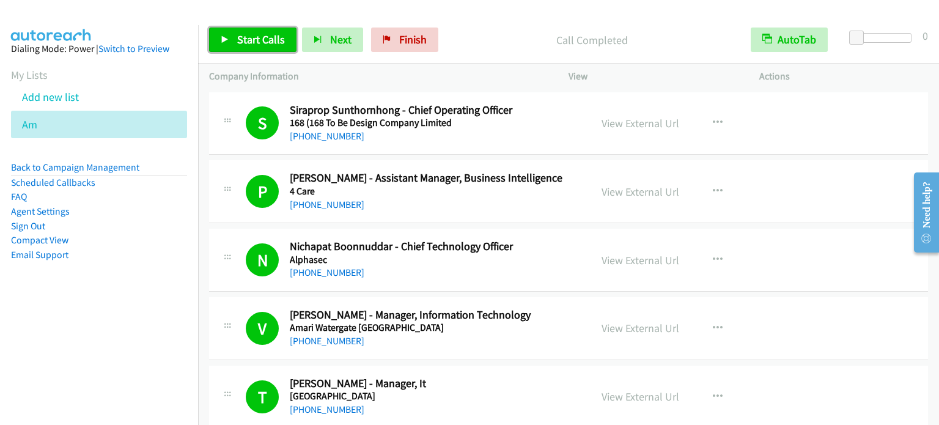
click at [272, 36] on span "Start Calls" at bounding box center [261, 39] width 48 height 14
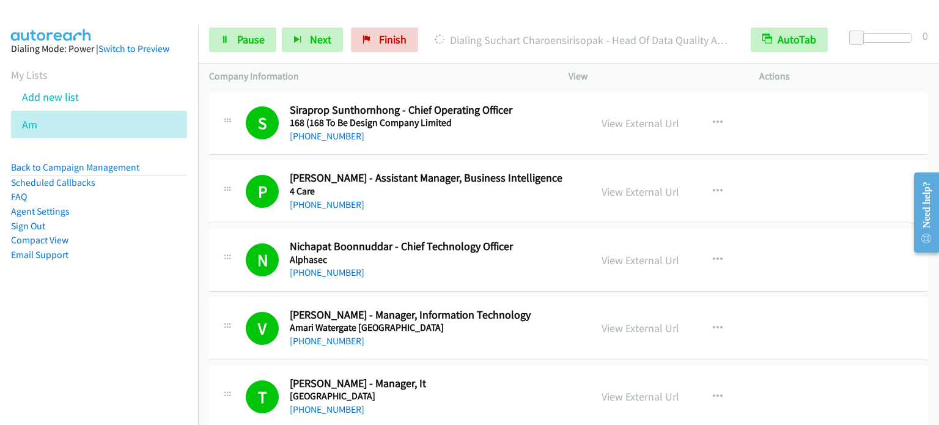
scroll to position [7119, 0]
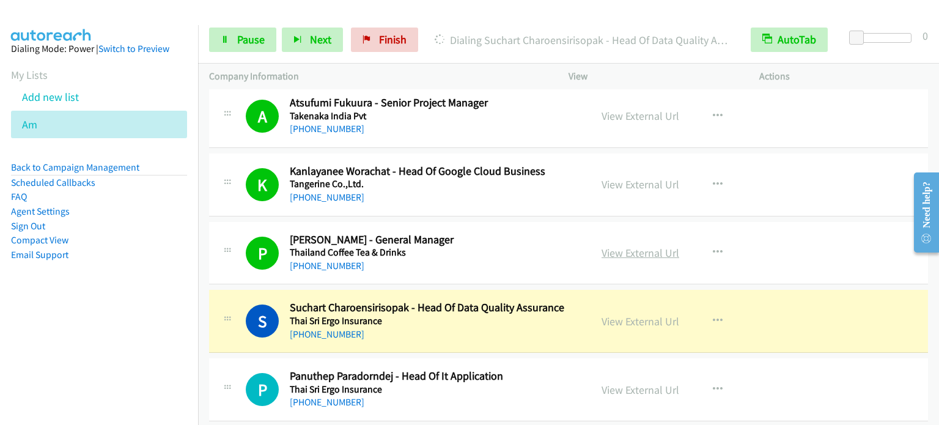
click at [635, 246] on link "View External Url" at bounding box center [641, 253] width 78 height 14
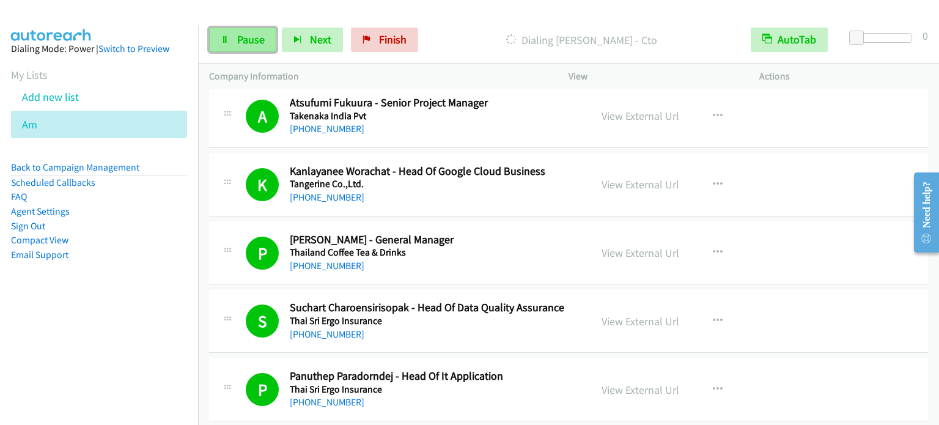
click at [259, 42] on span "Pause" at bounding box center [251, 39] width 28 height 14
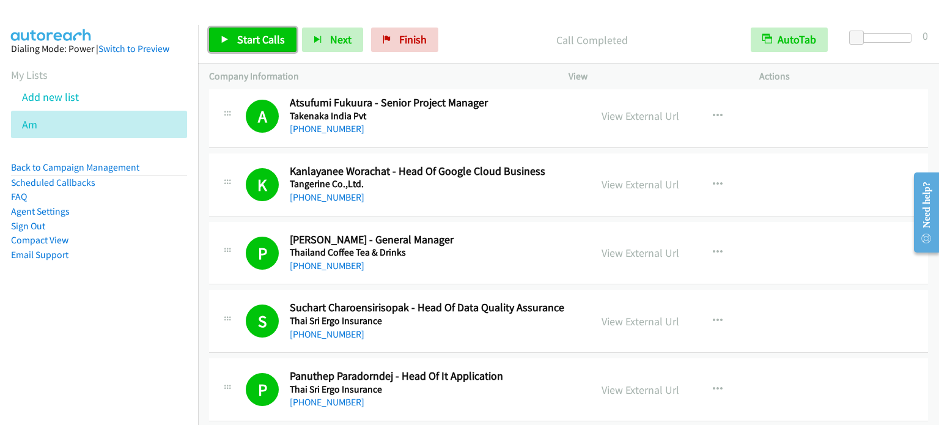
click at [246, 41] on span "Start Calls" at bounding box center [261, 39] width 48 height 14
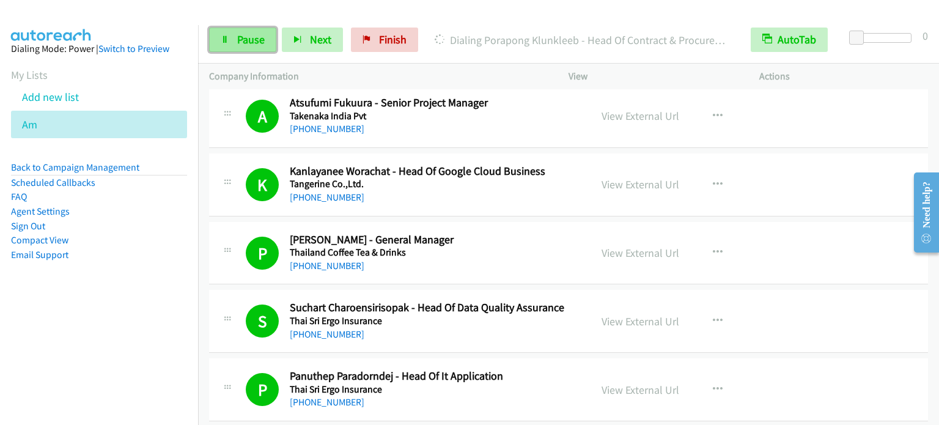
click at [254, 45] on span "Pause" at bounding box center [251, 39] width 28 height 14
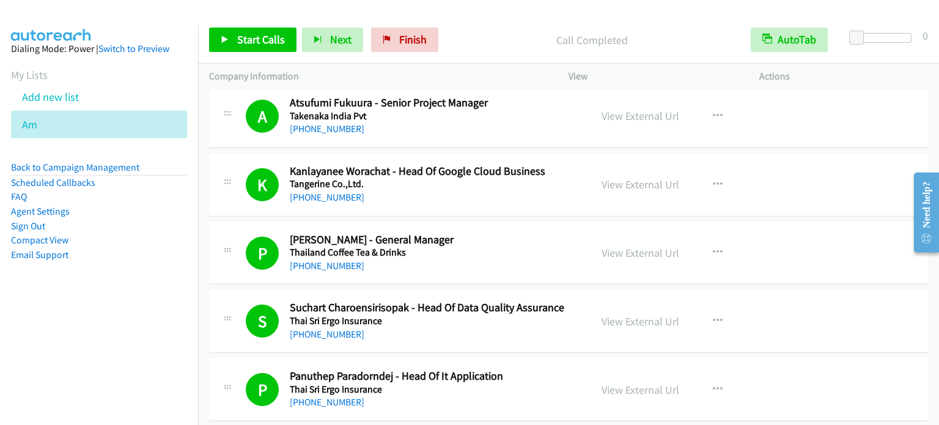
click at [264, 26] on div "Start Calls Pause Next Finish Call Completed AutoTab AutoTab 0" at bounding box center [568, 40] width 741 height 47
click at [265, 28] on link "Start Calls" at bounding box center [252, 40] width 87 height 24
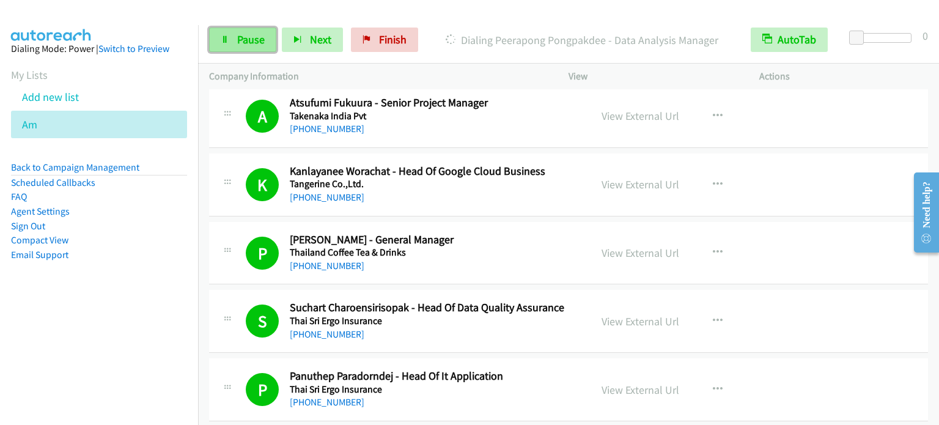
click at [214, 43] on link "Pause" at bounding box center [242, 40] width 67 height 24
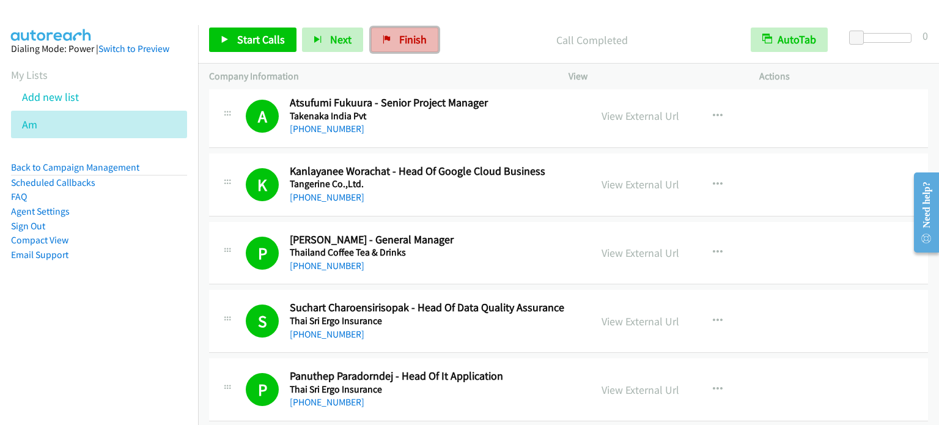
click at [411, 43] on span "Finish" at bounding box center [413, 39] width 28 height 14
